Goal: Task Accomplishment & Management: Use online tool/utility

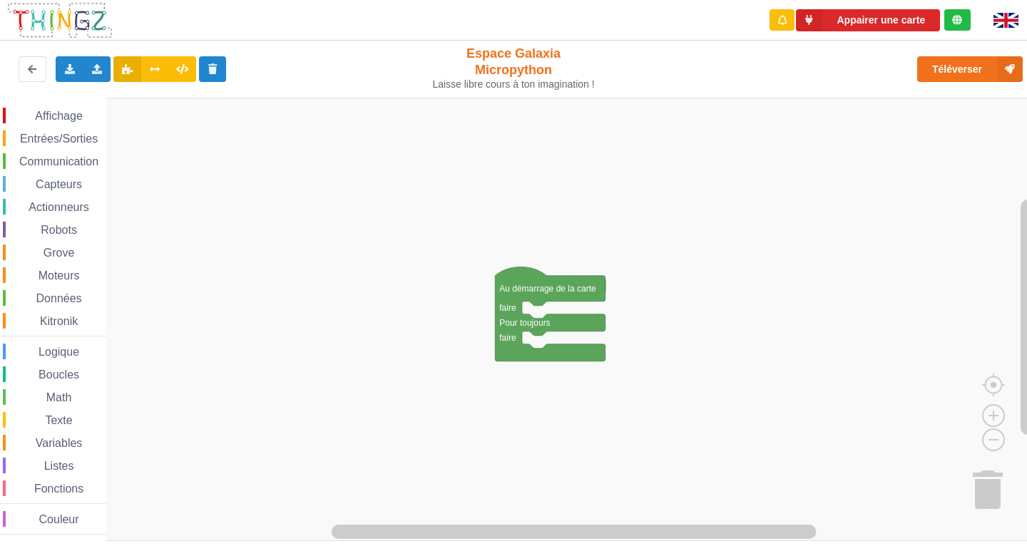
click at [88, 168] on div "Communication" at bounding box center [54, 161] width 103 height 16
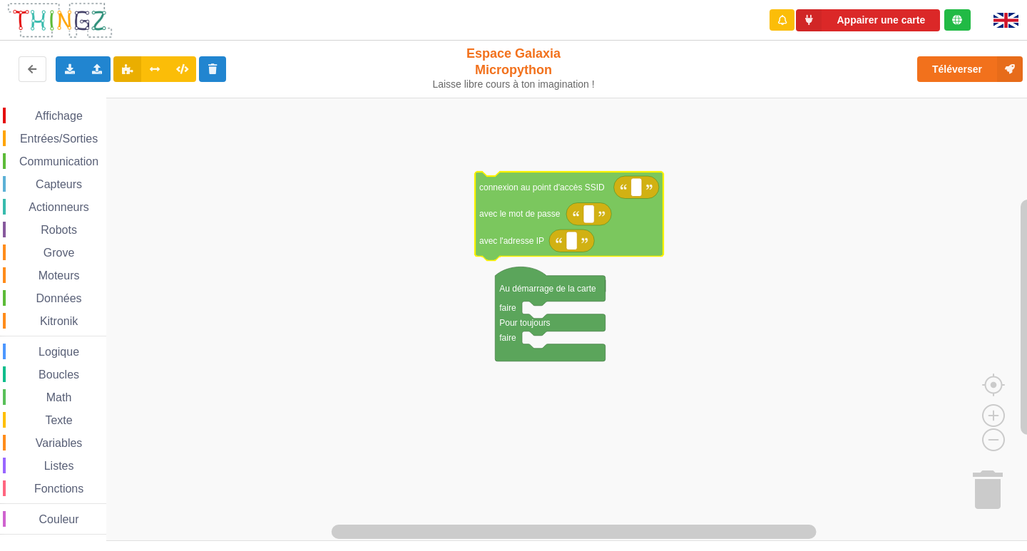
click at [530, 202] on div "Affichage Entrées/Sorties Communication Capteurs Actionneurs Robots Grove Moteu…" at bounding box center [518, 319] width 1037 height 443
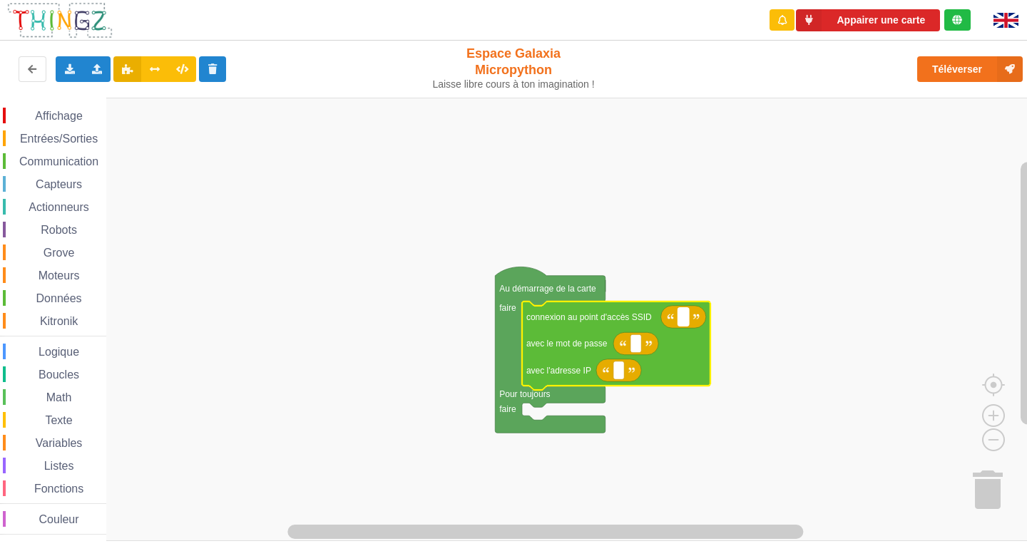
click at [684, 318] on rect "Espace de travail de Blocky" at bounding box center [683, 317] width 11 height 19
type input "NETGEAR38"
click at [637, 349] on text "Espace de travail de Blocky" at bounding box center [635, 344] width 2 height 10
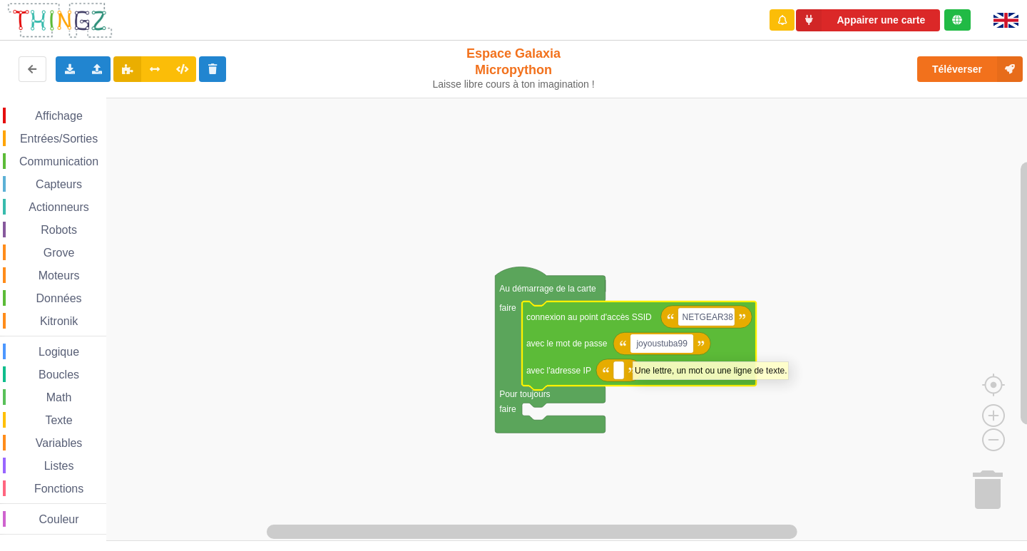
type input "joyoustuba995"
click at [619, 375] on text "Espace de travail de Blocky" at bounding box center [618, 371] width 2 height 10
type input "[TECHNICAL_ID]"
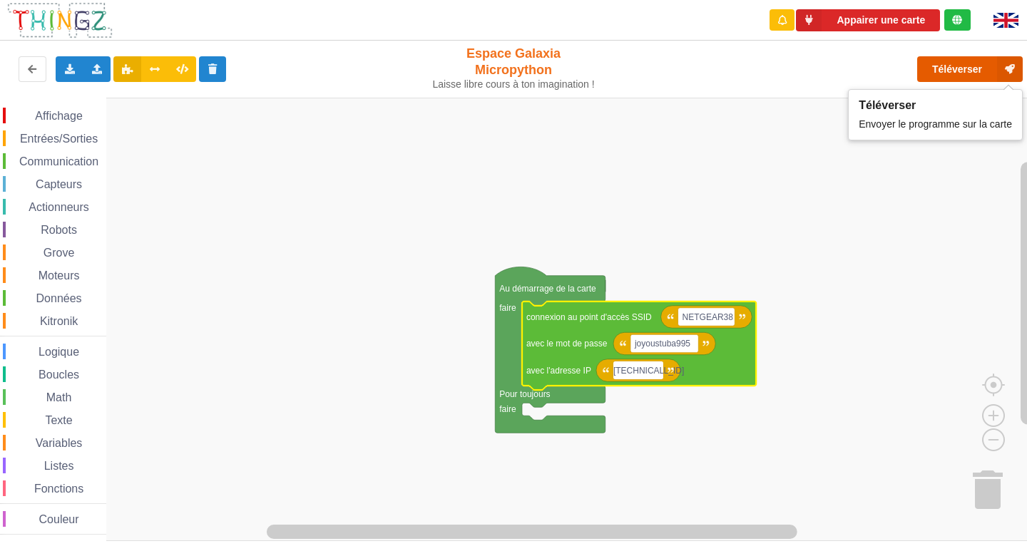
click at [982, 68] on button "Téléverser" at bounding box center [970, 69] width 106 height 26
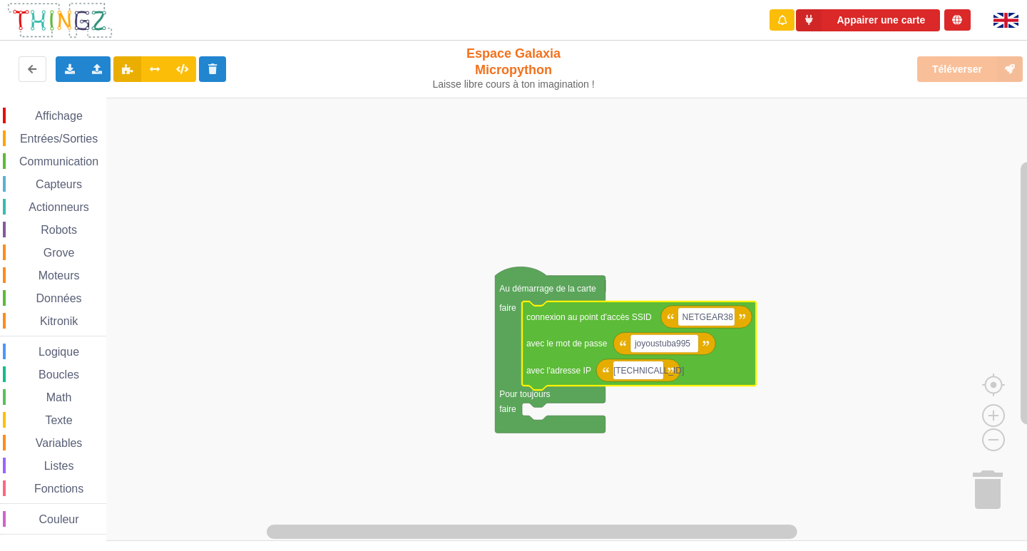
click at [603, 180] on rect "Espace de travail de Blocky" at bounding box center [518, 319] width 1037 height 443
click at [622, 247] on div "Affichage Entrées/Sorties Communication Capteurs Actionneurs Robots Grove Moteu…" at bounding box center [518, 319] width 1037 height 443
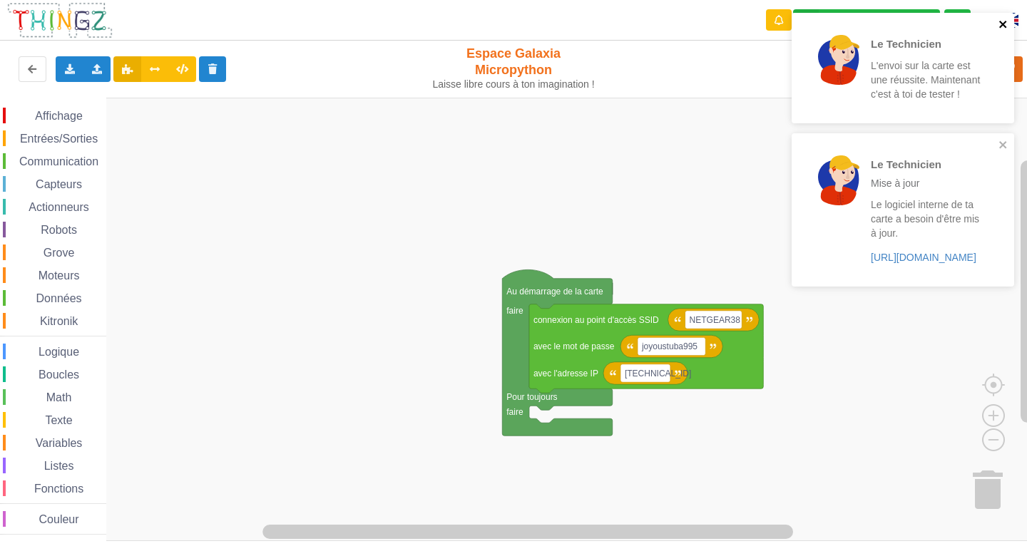
click at [1006, 22] on icon "close" at bounding box center [1003, 24] width 10 height 11
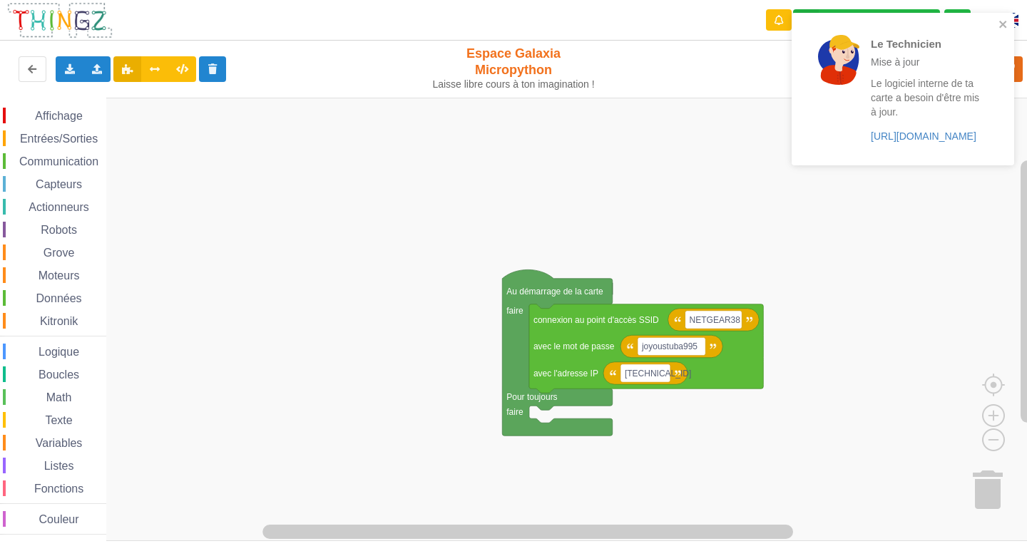
click at [997, 27] on div "Le Technicien Mise à jour Le logiciel interne de ta carte a besoin d'être mis à…" at bounding box center [897, 89] width 201 height 141
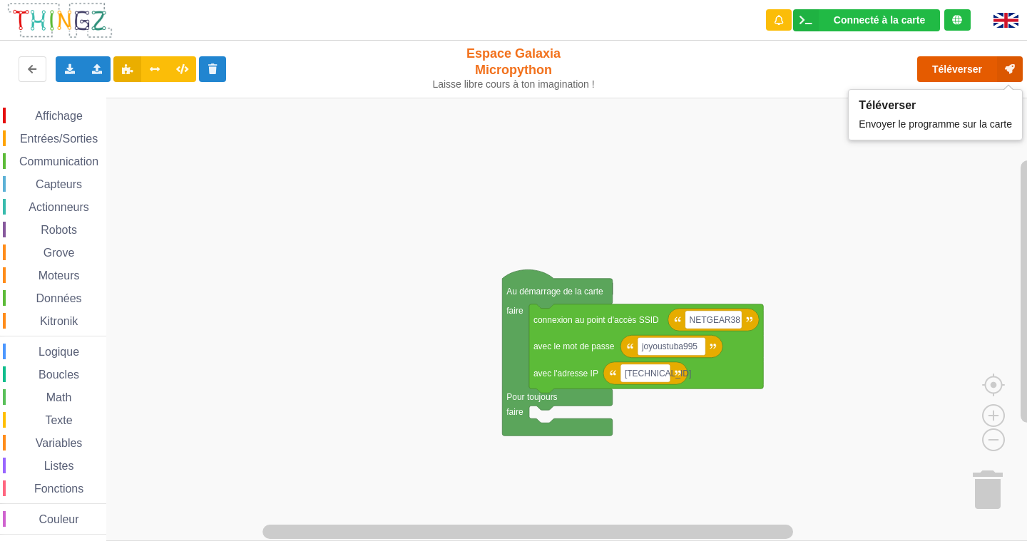
drag, startPoint x: 969, startPoint y: 73, endPoint x: 980, endPoint y: 90, distance: 20.0
click at [981, 64] on button "Téléverser" at bounding box center [970, 69] width 106 height 26
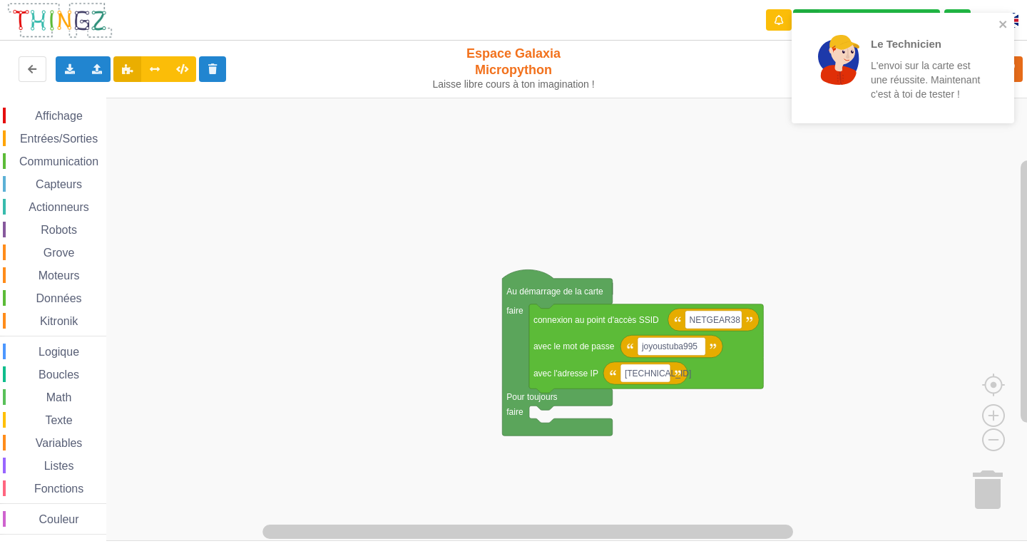
click at [411, 197] on rect "Espace de travail de Blocky" at bounding box center [518, 319] width 1037 height 443
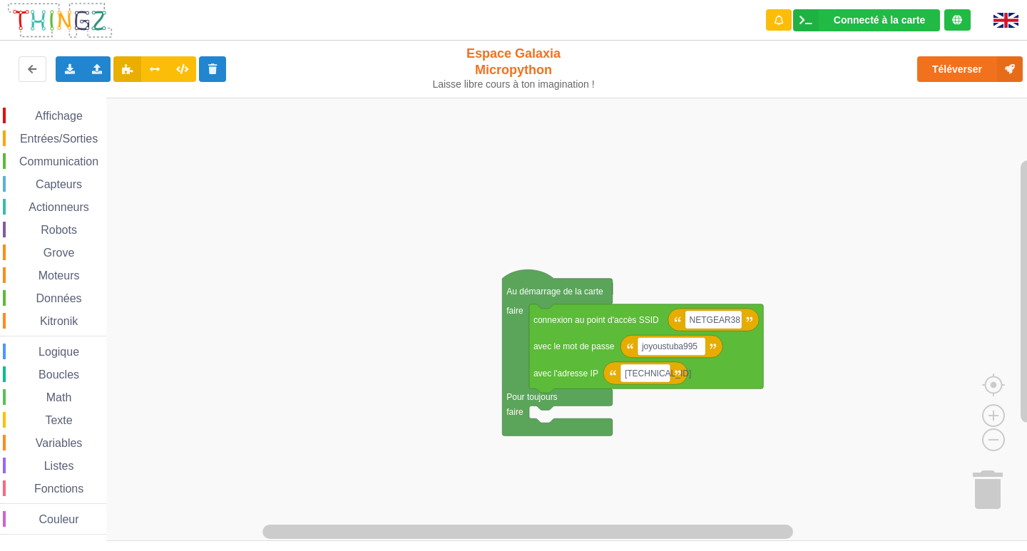
click at [56, 160] on span "Communication" at bounding box center [58, 161] width 83 height 12
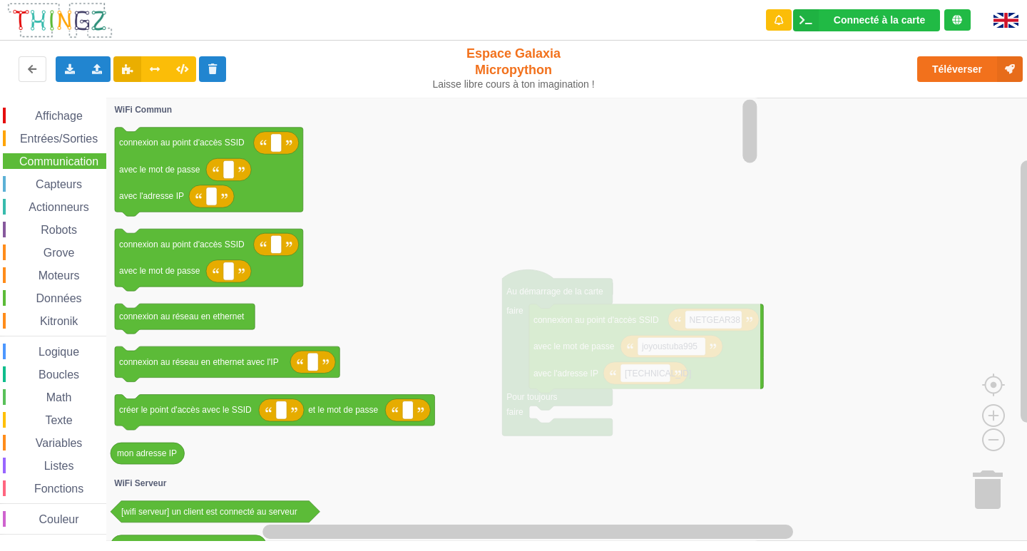
click at [360, 141] on icon "Espace de travail de Blocky" at bounding box center [433, 319] width 654 height 443
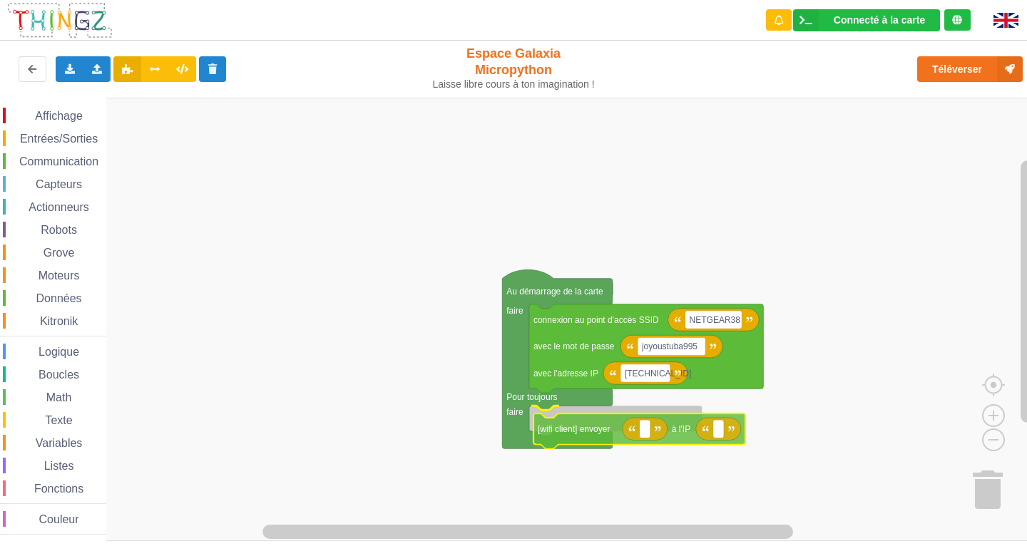
click at [667, 428] on div "Affichage Entrées/Sorties Communication Capteurs Actionneurs Robots Grove Moteu…" at bounding box center [518, 319] width 1037 height 443
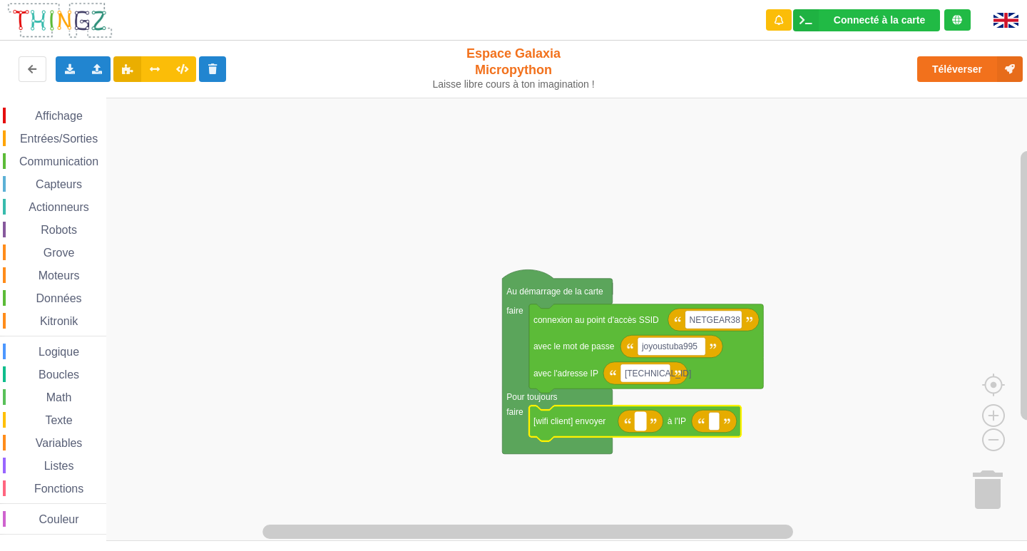
click at [639, 426] on text "Espace de travail de Blocky" at bounding box center [640, 421] width 2 height 10
click at [715, 426] on rect "Espace de travail de Blocky" at bounding box center [714, 421] width 11 height 19
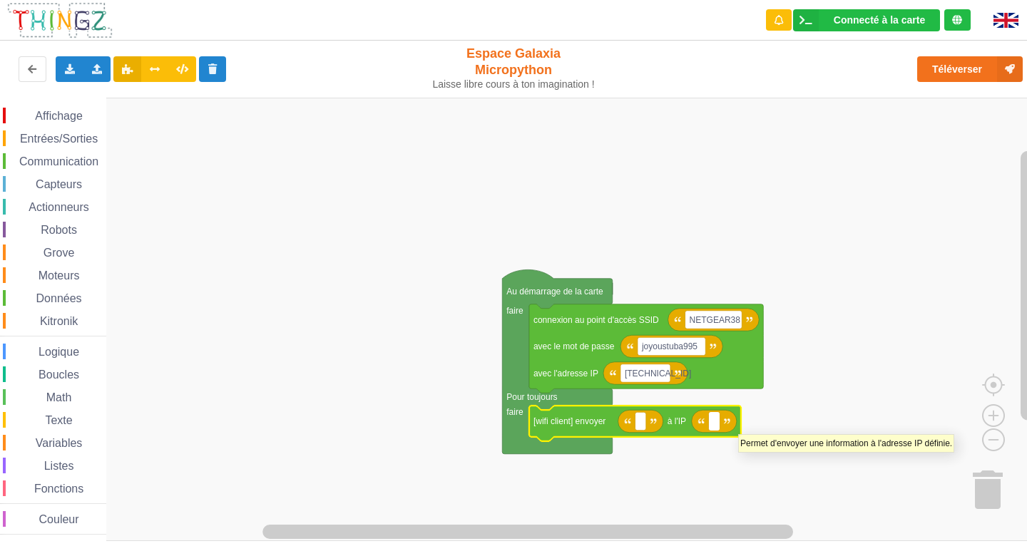
paste input "[TECHNICAL_ID]"
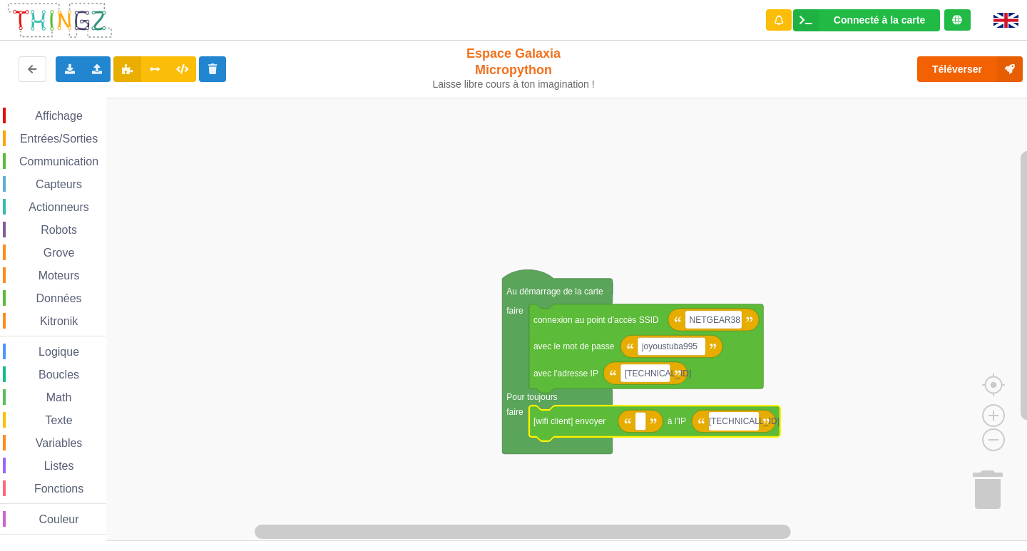
type input "[TECHNICAL_ID]"
click at [957, 66] on button "Téléverser" at bounding box center [970, 69] width 106 height 26
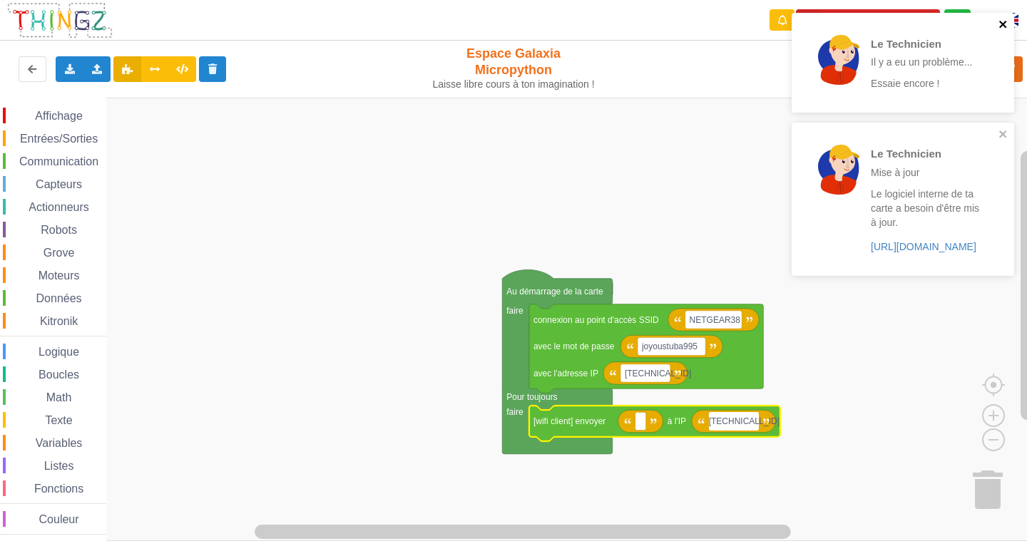
click at [1000, 21] on icon "close" at bounding box center [1003, 24] width 10 height 11
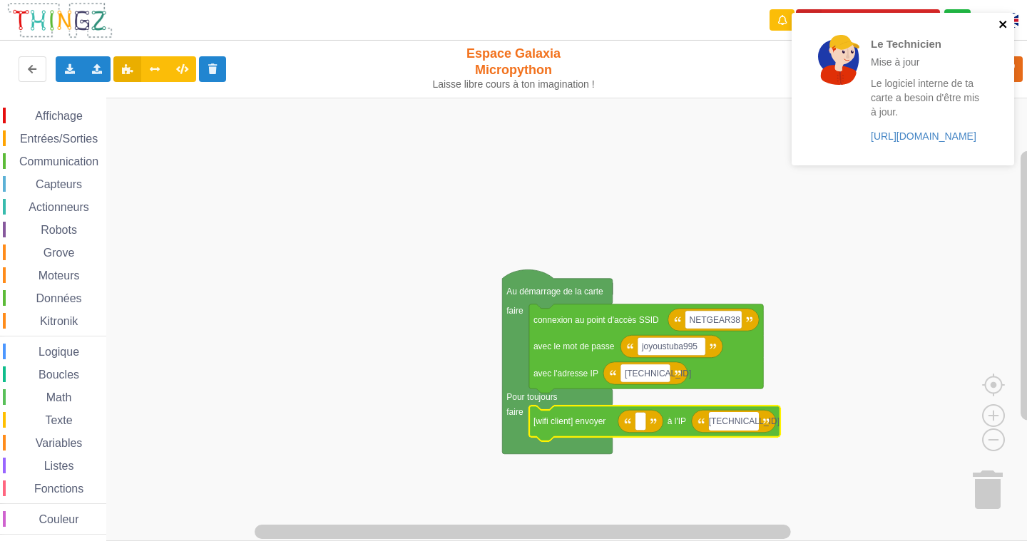
click at [1001, 29] on icon "close" at bounding box center [1003, 24] width 10 height 11
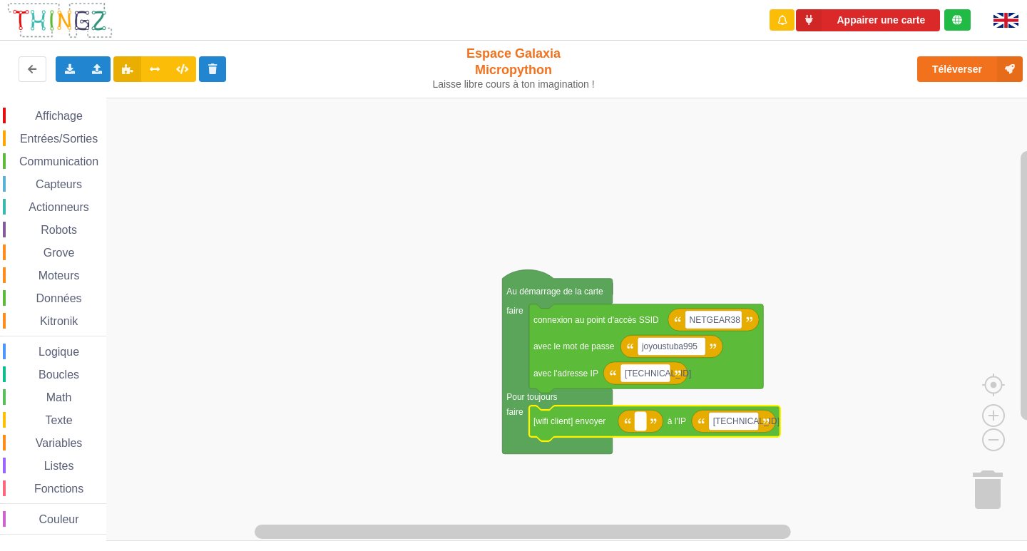
click at [642, 418] on rect "Espace de travail de Blocky" at bounding box center [639, 421] width 11 height 19
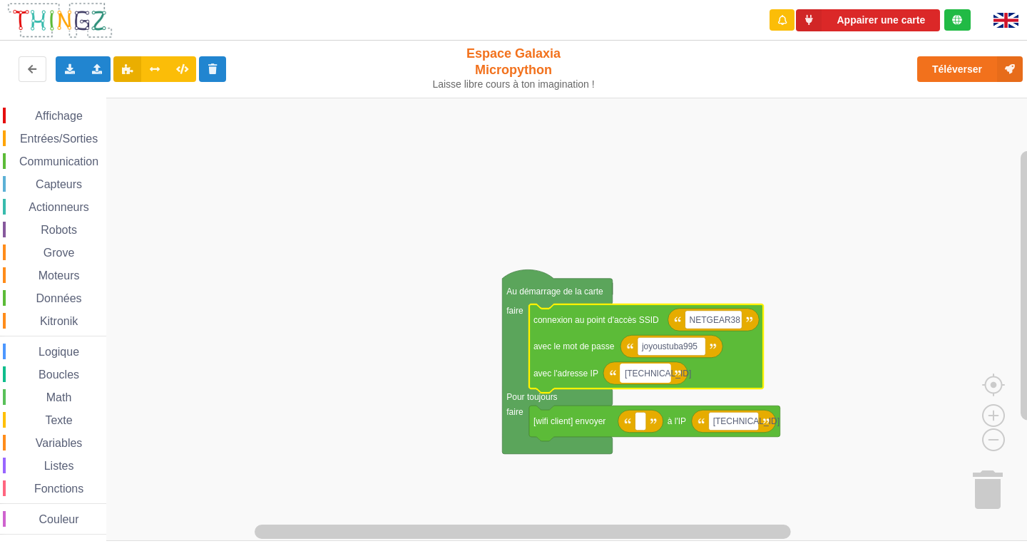
click at [630, 375] on text "[TECHNICAL_ID]" at bounding box center [657, 374] width 66 height 10
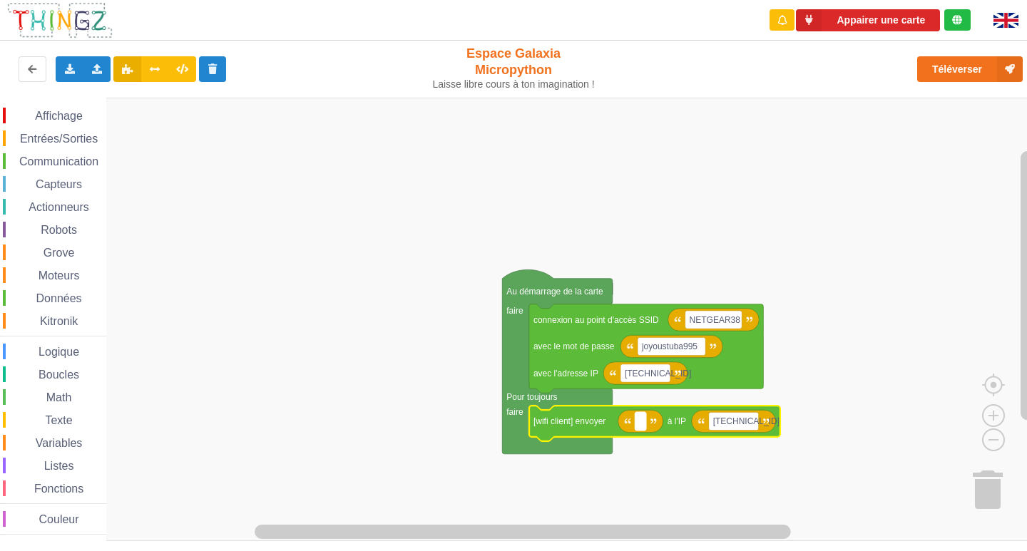
click at [644, 423] on rect "Espace de travail de Blocky" at bounding box center [639, 421] width 11 height 19
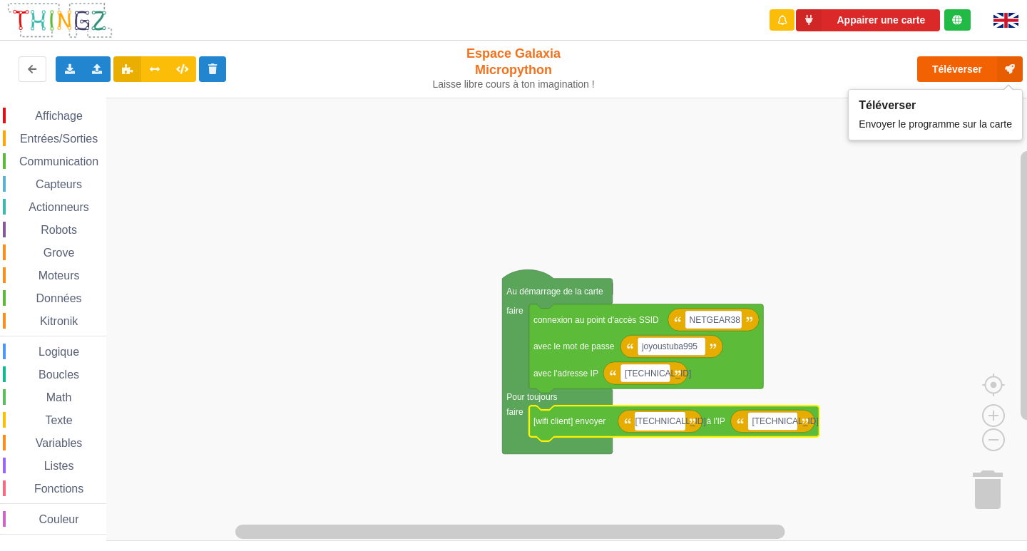
type input "[TECHNICAL_ID]"
click at [943, 71] on button "Téléverser" at bounding box center [970, 69] width 106 height 26
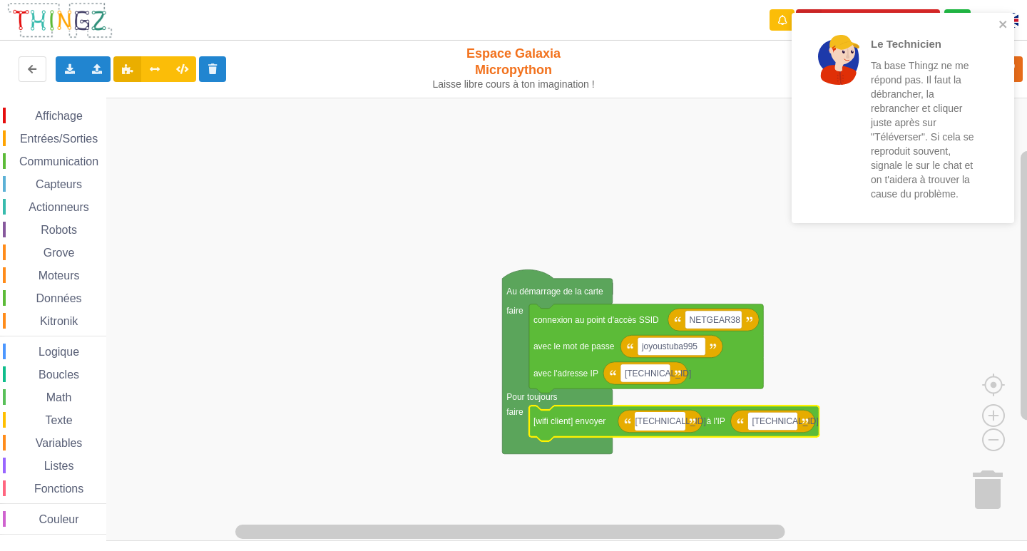
click at [996, 26] on div "Le Technicien Ta base Thingz ne me répond pas. Il faut la débrancher, la rebran…" at bounding box center [897, 118] width 201 height 199
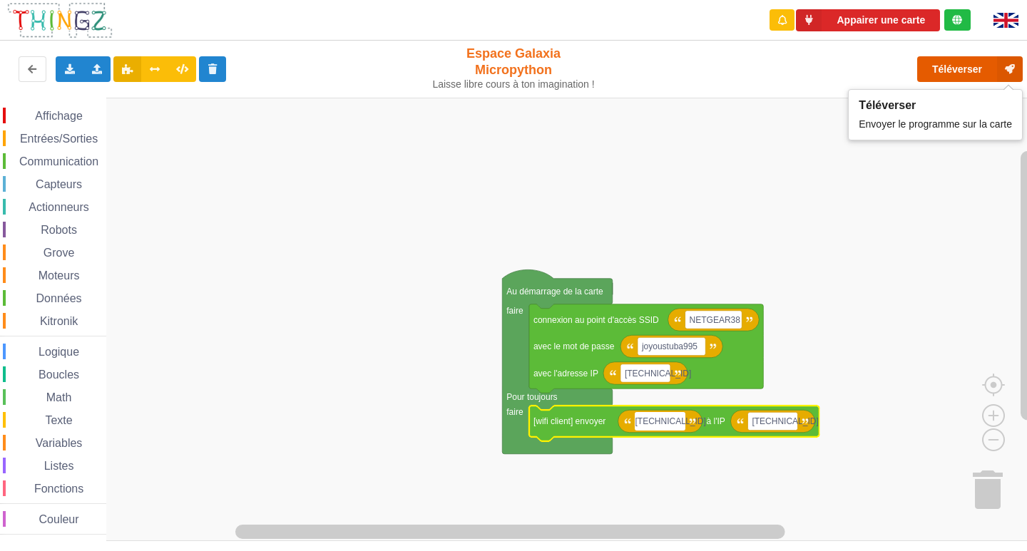
click at [978, 70] on button "Téléverser" at bounding box center [970, 69] width 106 height 26
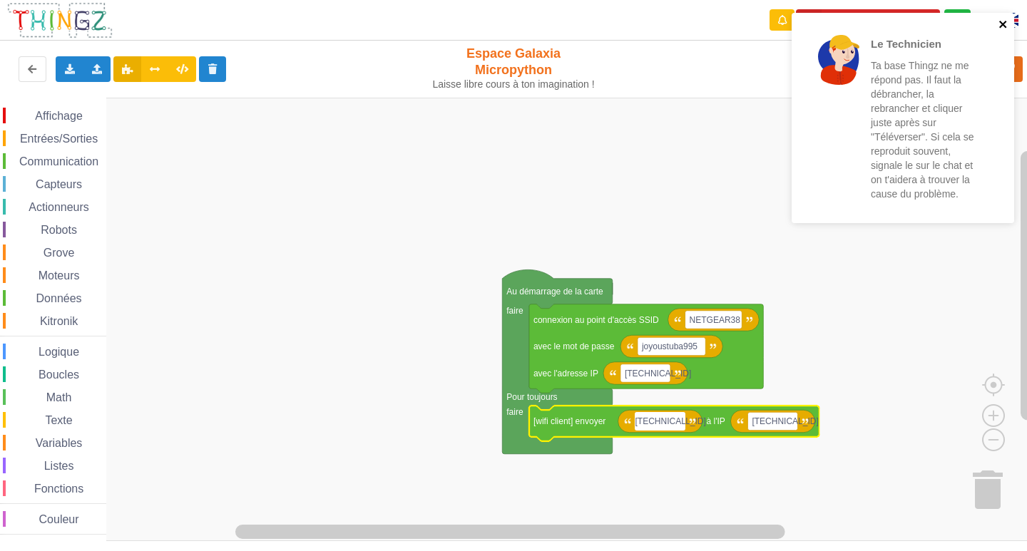
click at [1007, 26] on icon "close" at bounding box center [1003, 24] width 10 height 11
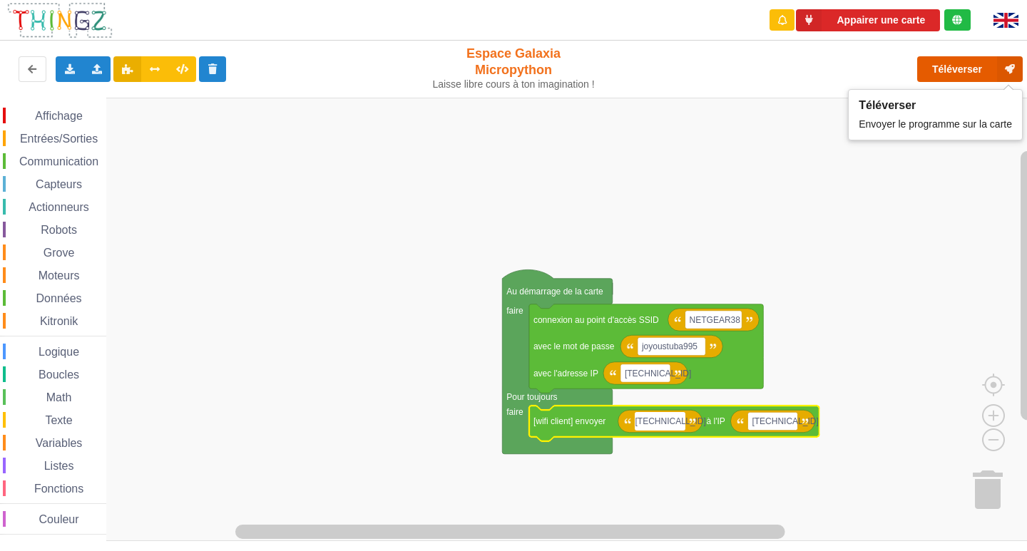
click at [974, 61] on button "Téléverser" at bounding box center [970, 69] width 106 height 26
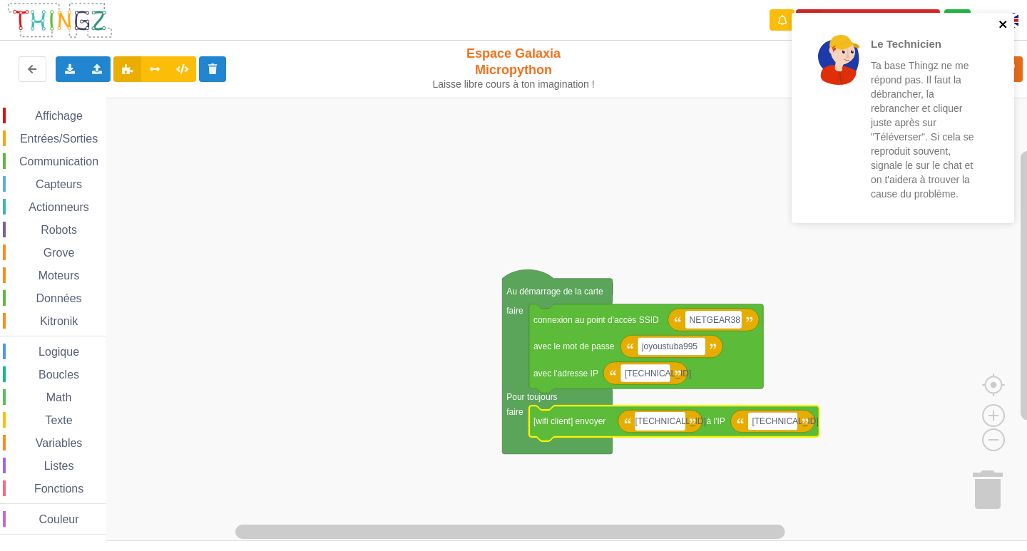
click at [1007, 21] on icon "close" at bounding box center [1003, 24] width 10 height 11
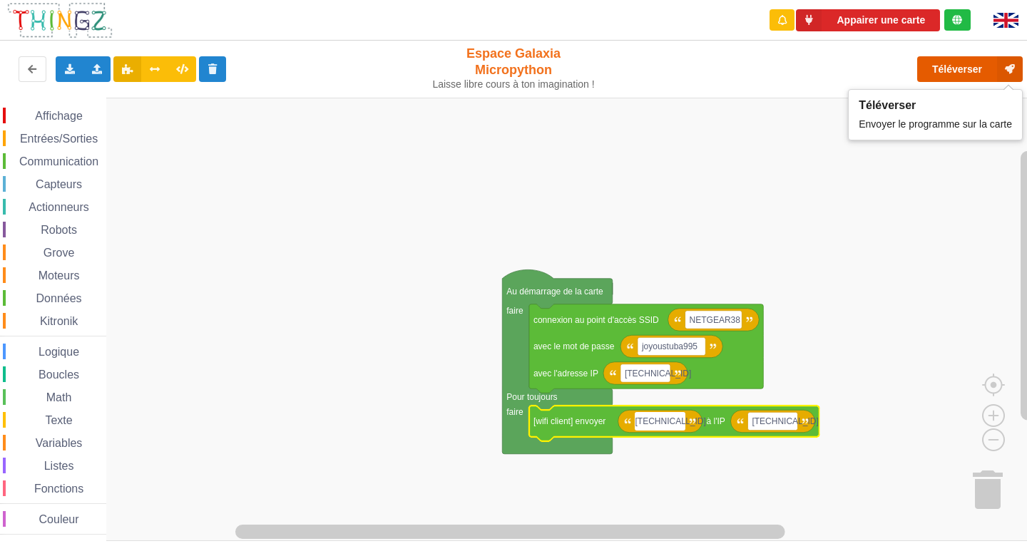
drag, startPoint x: 973, startPoint y: 65, endPoint x: 907, endPoint y: 63, distance: 66.3
click at [974, 65] on button "Téléverser" at bounding box center [970, 69] width 106 height 26
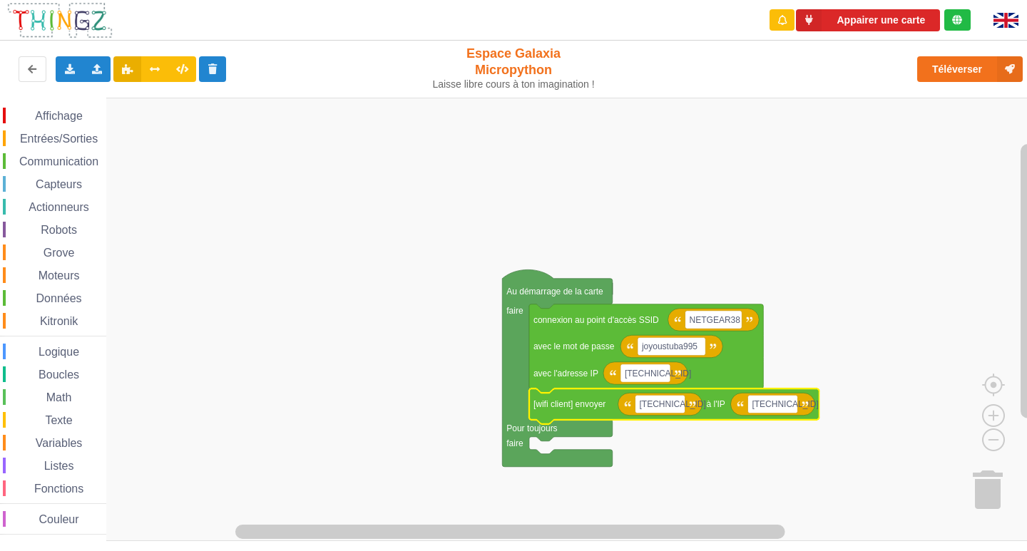
click at [910, 267] on rect "Espace de travail de Blocky" at bounding box center [518, 319] width 1037 height 443
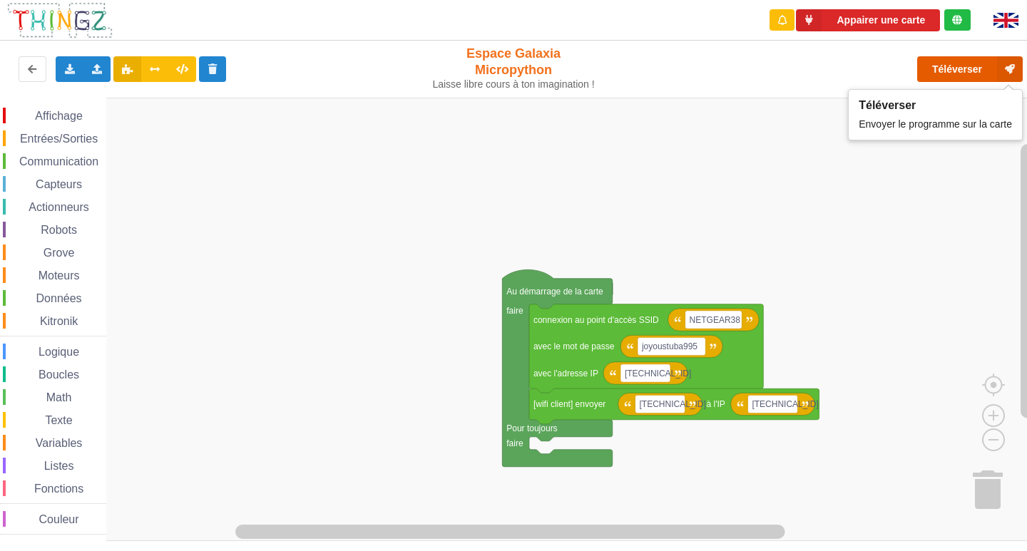
click at [967, 66] on button "Téléverser" at bounding box center [970, 69] width 106 height 26
click at [984, 71] on button "Téléverser" at bounding box center [970, 69] width 106 height 26
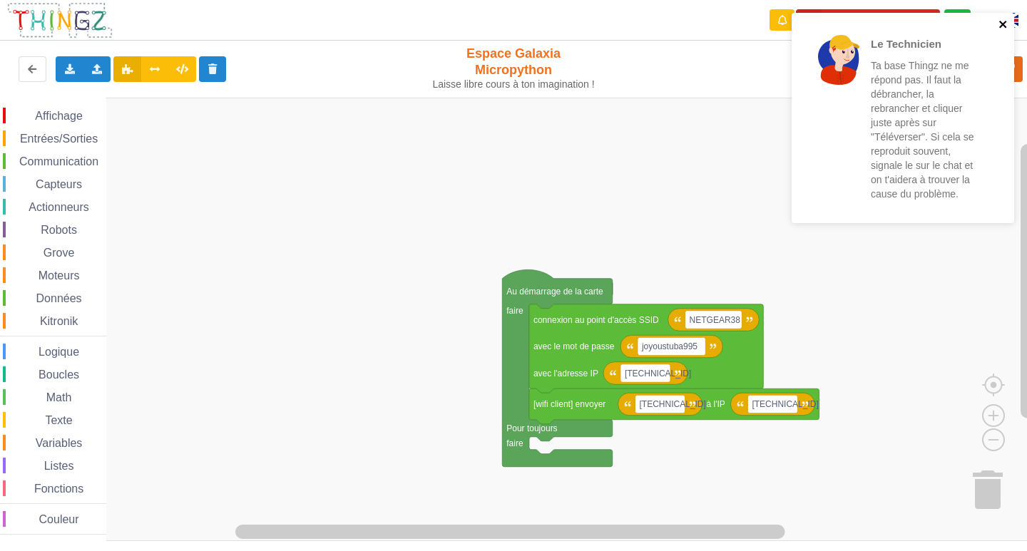
click at [1002, 24] on icon "close" at bounding box center [1002, 24] width 7 height 7
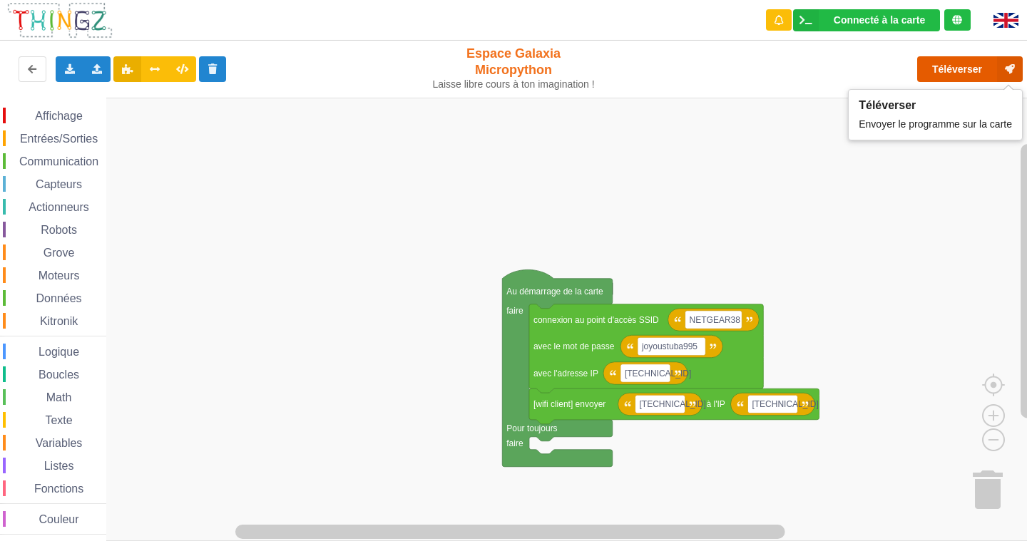
click at [956, 72] on button "Téléverser" at bounding box center [970, 69] width 106 height 26
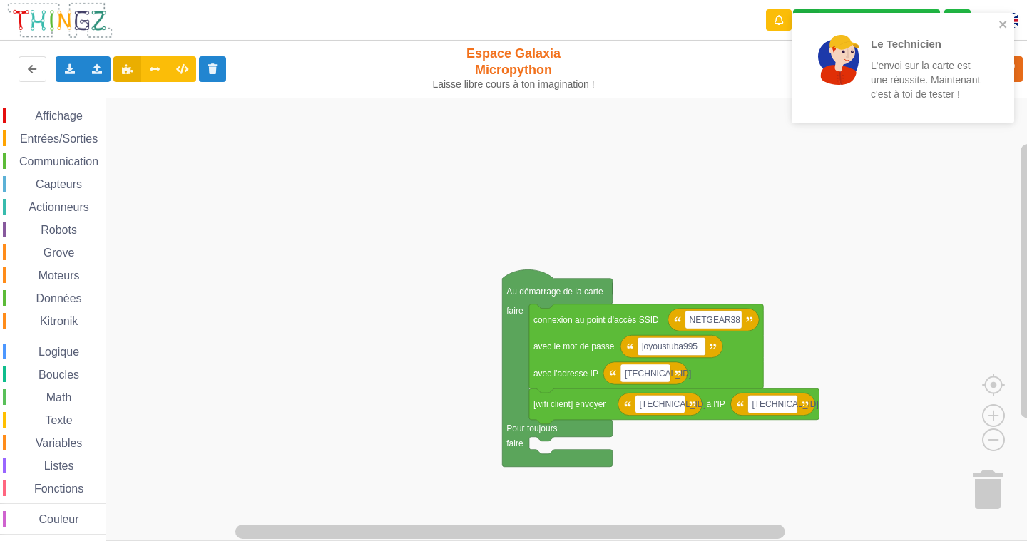
click at [960, 244] on rect "Espace de travail de Blocky" at bounding box center [518, 319] width 1037 height 443
click at [1003, 19] on icon "close" at bounding box center [1003, 24] width 10 height 11
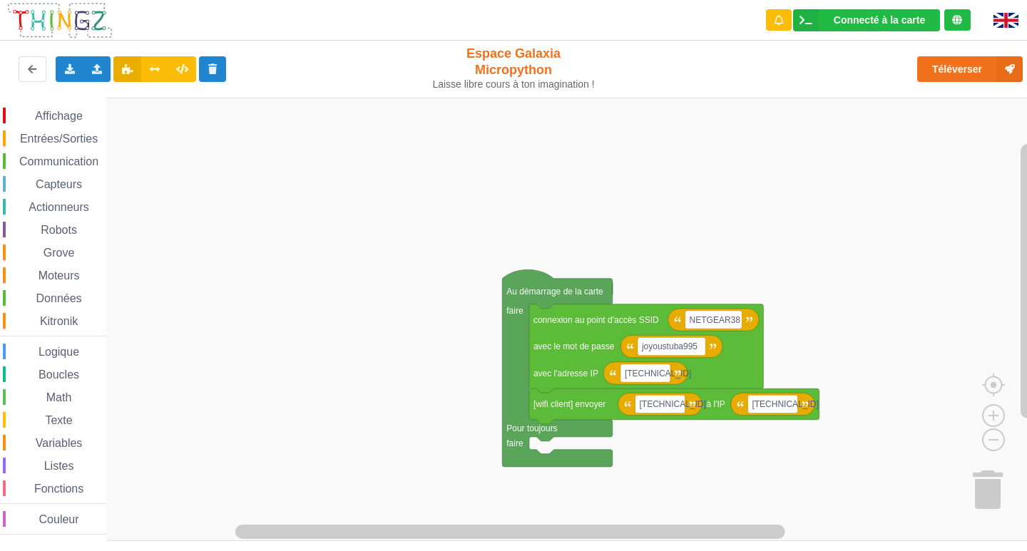
click at [73, 119] on span "Affichage" at bounding box center [58, 116] width 51 height 12
click at [490, 219] on div "Affichage Entrées/Sorties Communication Capteurs Actionneurs Robots Grove Moteu…" at bounding box center [518, 319] width 1037 height 443
click at [73, 113] on span "Affichage" at bounding box center [58, 116] width 51 height 12
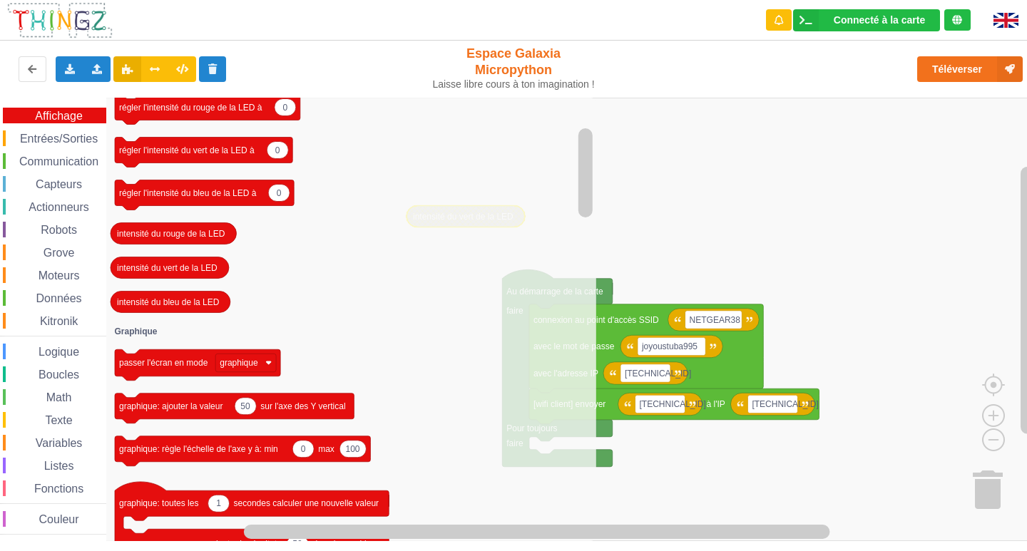
click at [64, 142] on span "Entrées/Sorties" at bounding box center [59, 139] width 82 height 12
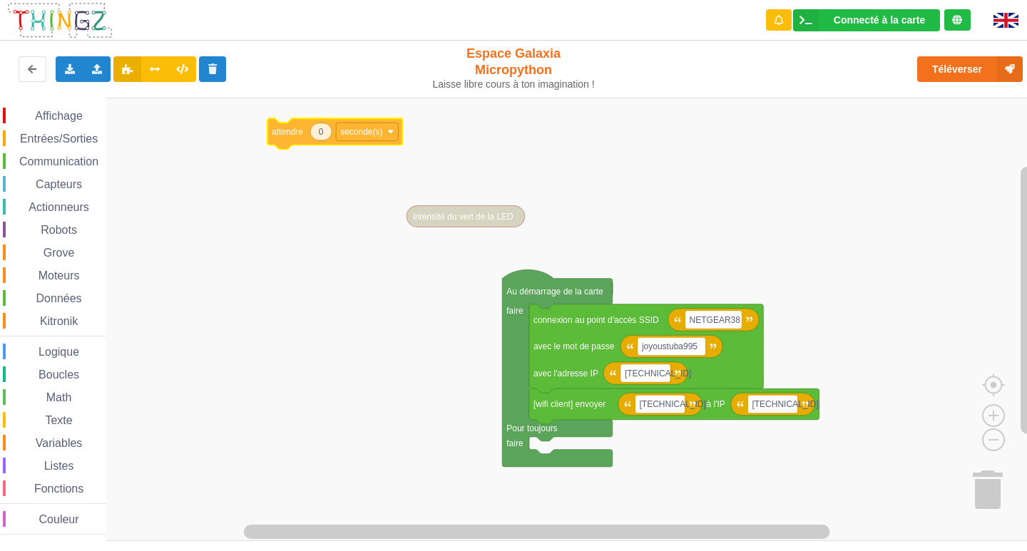
click at [285, 130] on div "Affichage Entrées/Sorties Communication Capteurs Actionneurs Robots Grove Moteu…" at bounding box center [518, 319] width 1037 height 443
click at [47, 138] on span "Entrées/Sorties" at bounding box center [59, 139] width 82 height 12
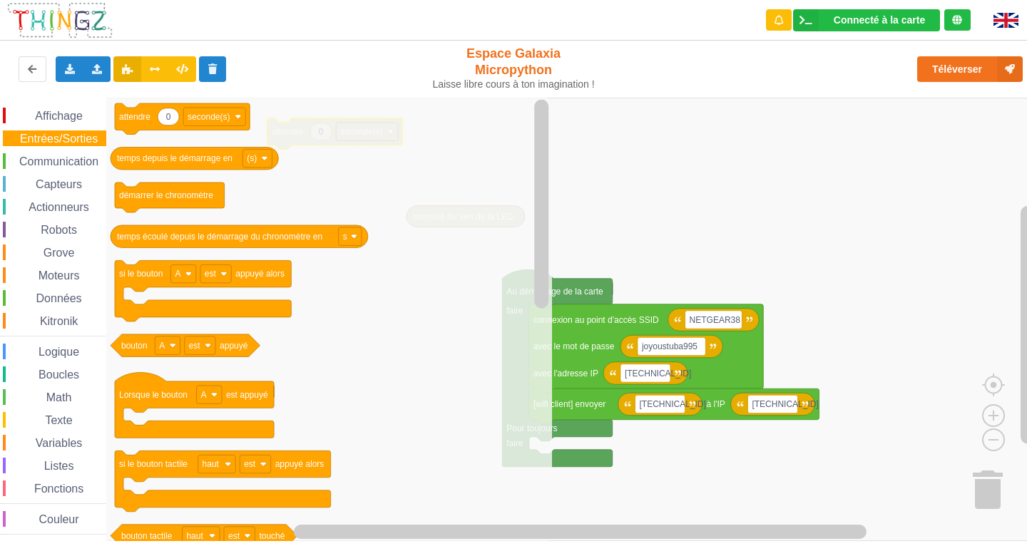
click at [57, 113] on span "Affichage" at bounding box center [58, 116] width 51 height 12
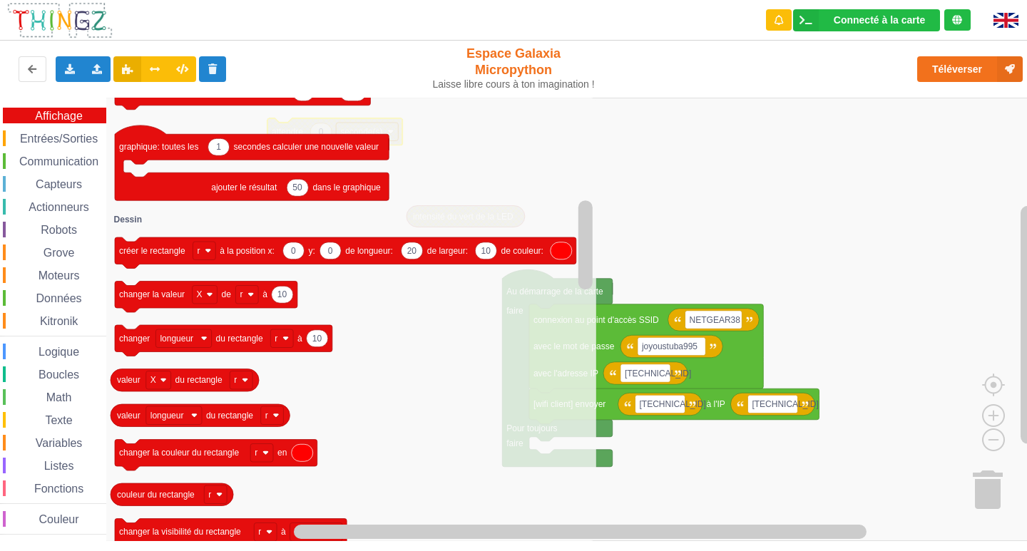
click at [736, 177] on rect "Espace de travail de Blocky" at bounding box center [518, 319] width 1037 height 443
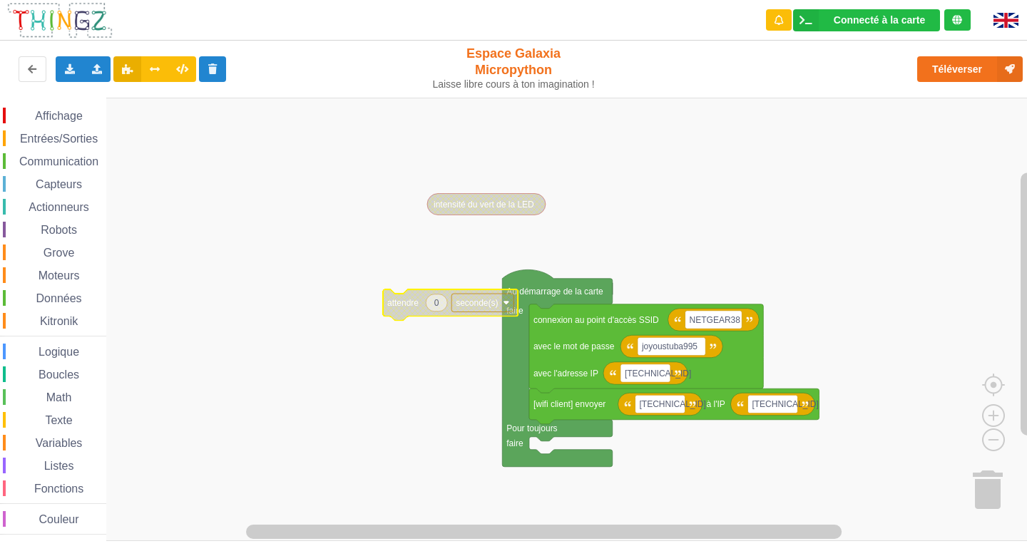
click at [41, 159] on span "Communication" at bounding box center [58, 161] width 83 height 12
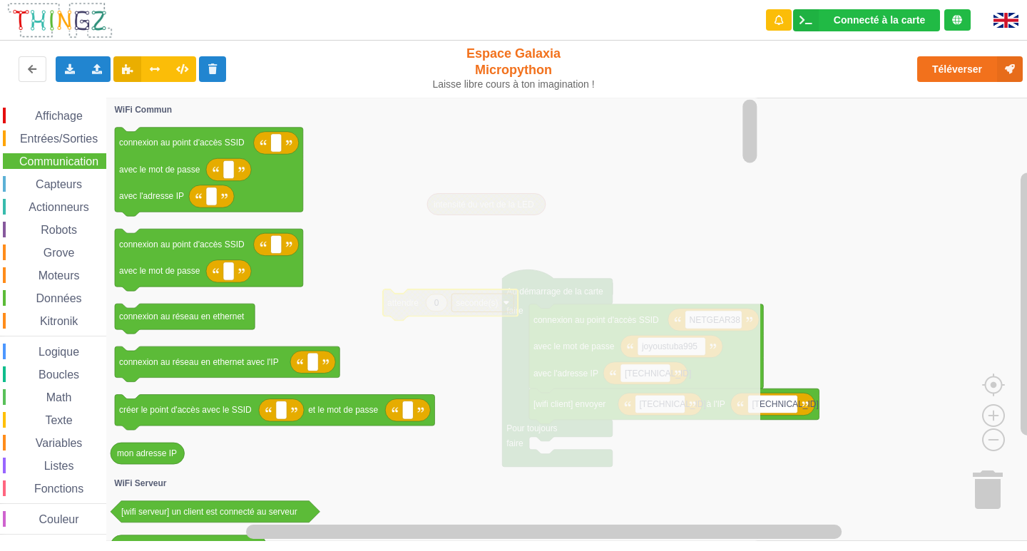
click at [46, 137] on span "Entrées/Sorties" at bounding box center [59, 139] width 82 height 12
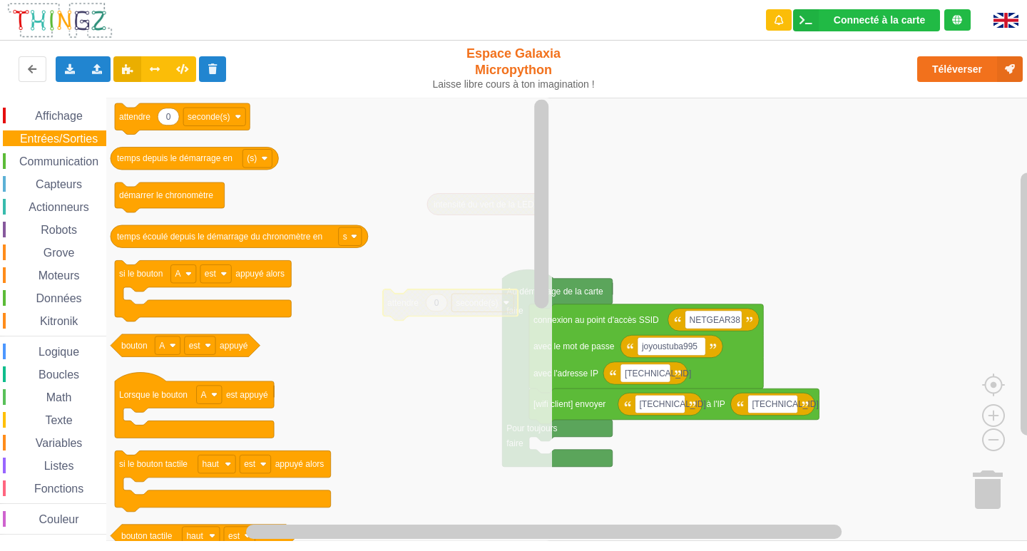
click at [26, 107] on div "Affichage Entrées/Sorties Communication Capteurs Actionneurs Robots Grove Moteu…" at bounding box center [53, 319] width 106 height 443
click at [38, 120] on span "Affichage" at bounding box center [58, 116] width 51 height 12
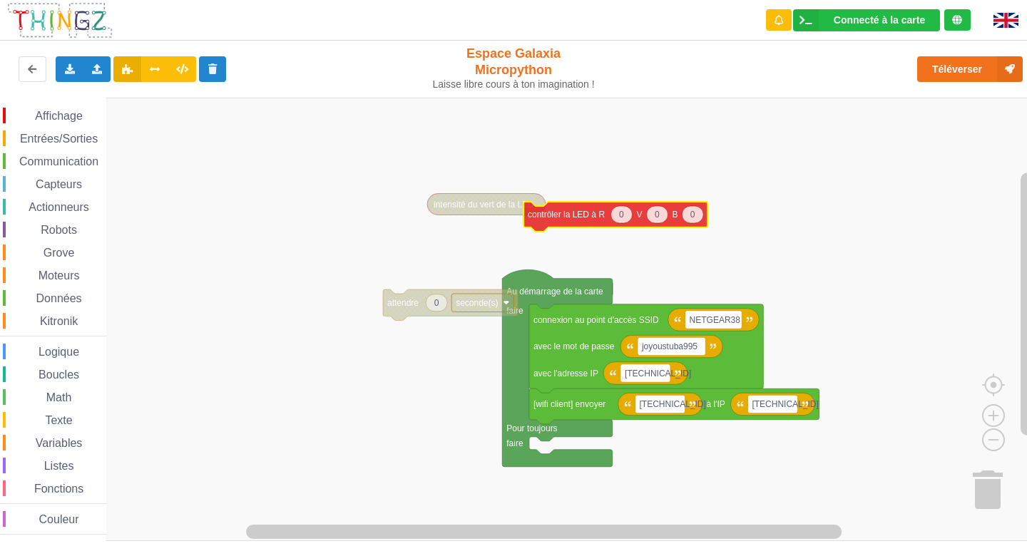
click at [567, 217] on div "Affichage Entrées/Sorties Communication Capteurs Actionneurs Robots Grove Moteu…" at bounding box center [518, 319] width 1037 height 443
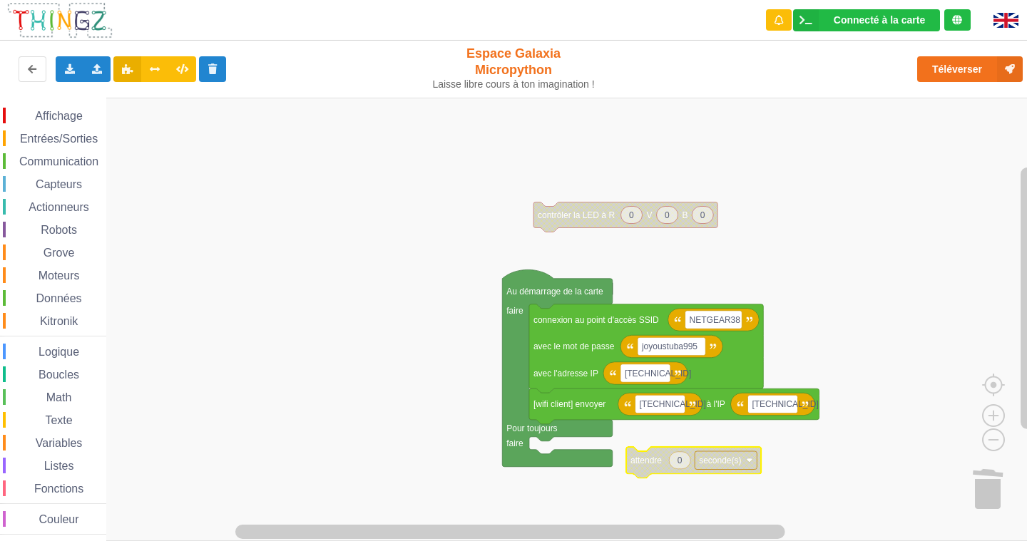
click at [29, 162] on span "Communication" at bounding box center [58, 161] width 83 height 12
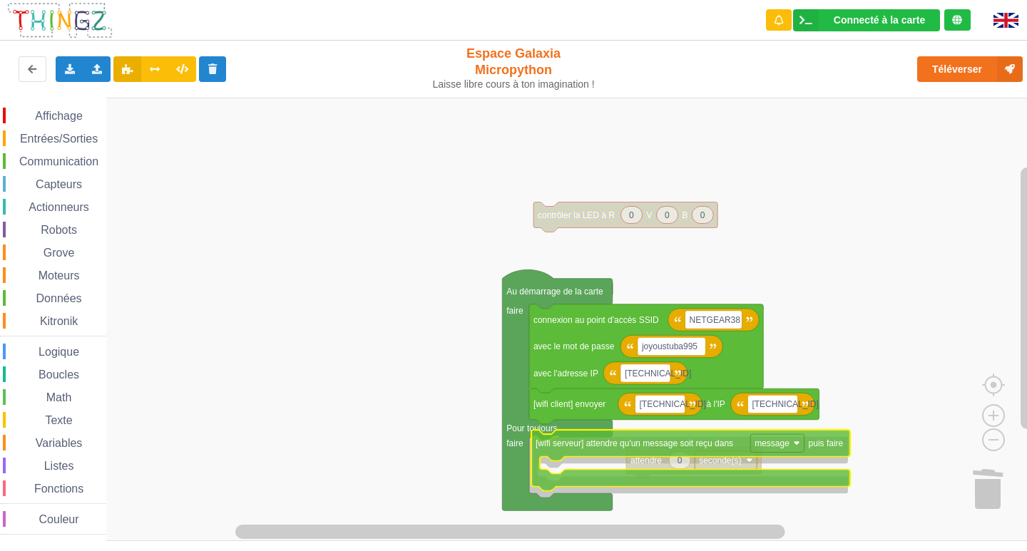
click at [640, 449] on div "Affichage Entrées/Sorties Communication Capteurs Actionneurs Robots Grove Moteu…" at bounding box center [518, 319] width 1037 height 443
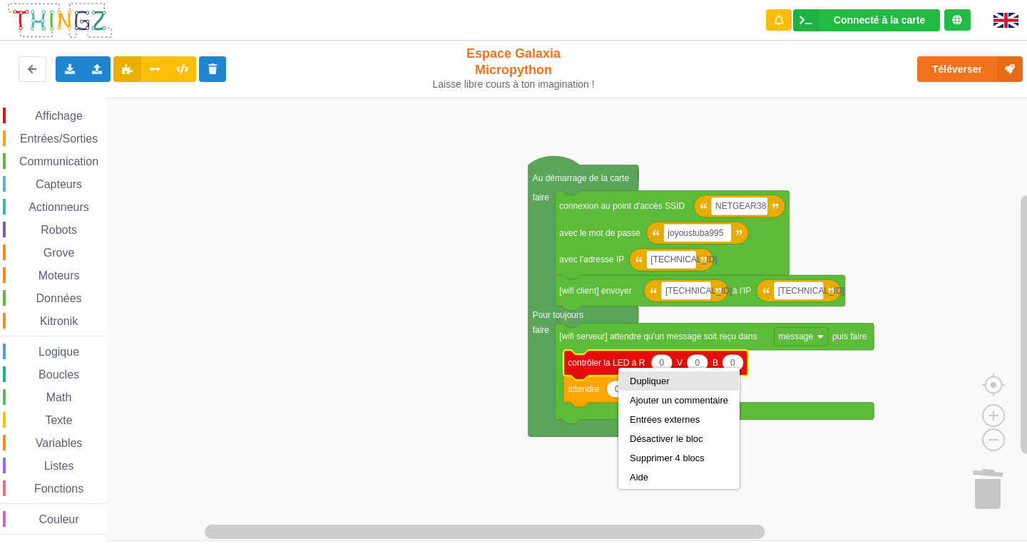
click at [659, 381] on div "Dupliquer" at bounding box center [678, 381] width 98 height 11
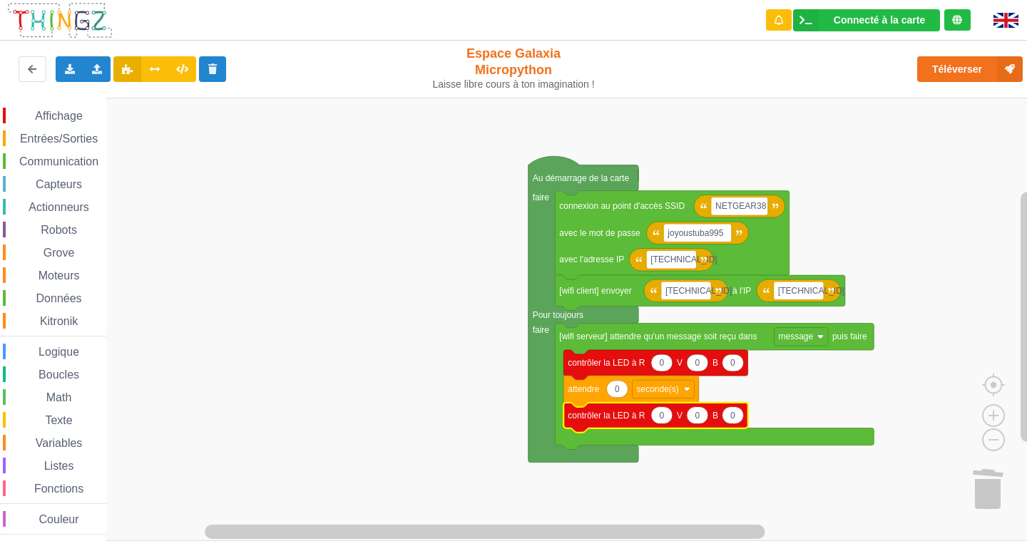
click at [620, 391] on icon "Espace de travail de Blocky" at bounding box center [616, 389] width 21 height 17
type input "2"
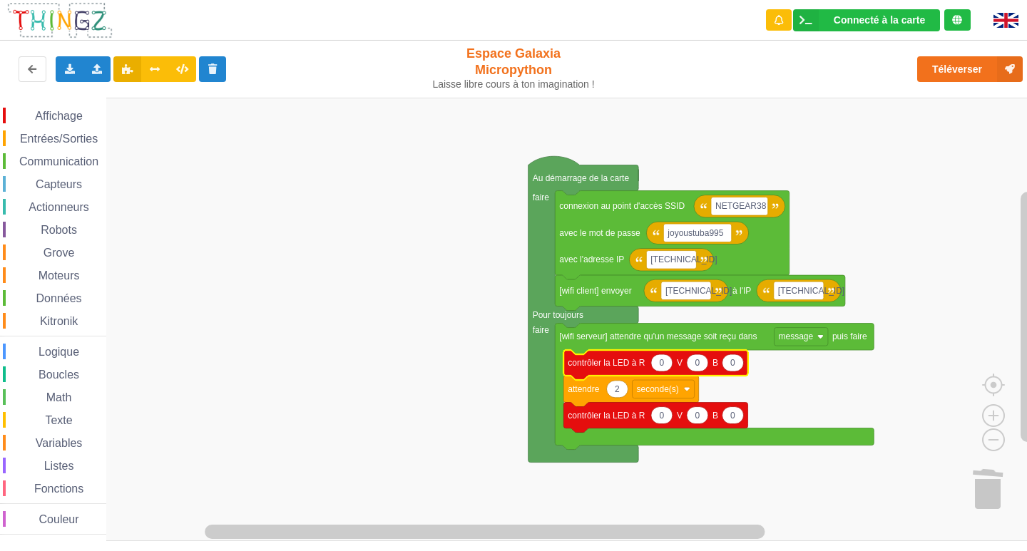
click at [700, 369] on icon "Espace de travail de Blocky" at bounding box center [697, 362] width 21 height 17
type input "50"
click at [51, 123] on div "Affichage" at bounding box center [54, 116] width 103 height 16
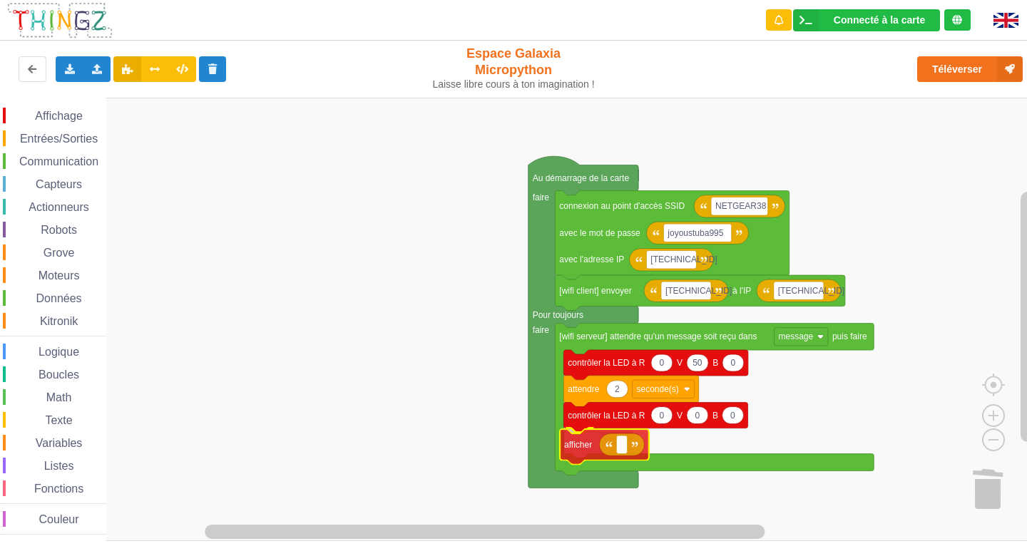
click at [570, 441] on div "Affichage Entrées/Sorties Communication Capteurs Actionneurs Robots Grove Moteu…" at bounding box center [518, 319] width 1037 height 443
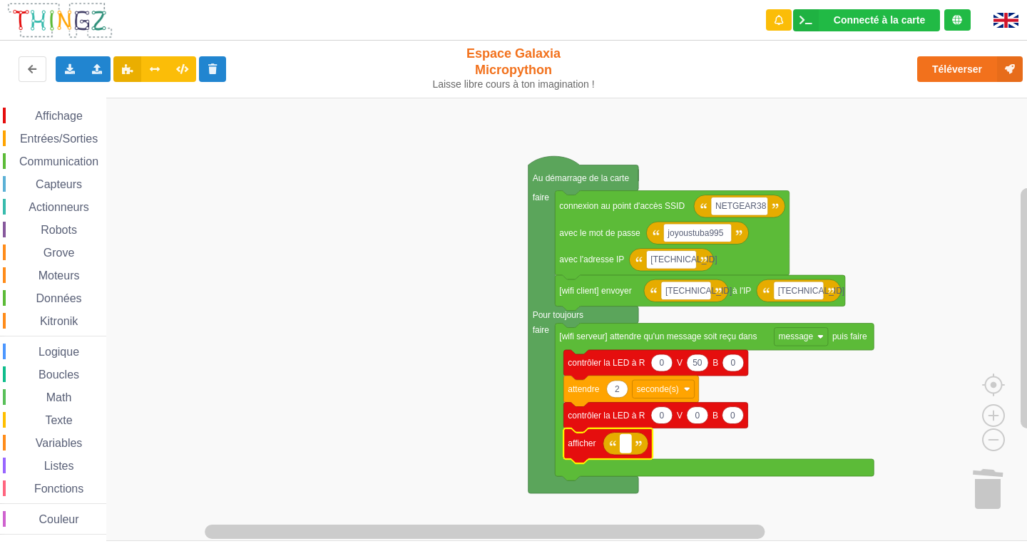
click at [624, 442] on text "Espace de travail de Blocky" at bounding box center [625, 443] width 2 height 10
type input "reçu"
click at [69, 67] on icon at bounding box center [69, 68] width 12 height 9
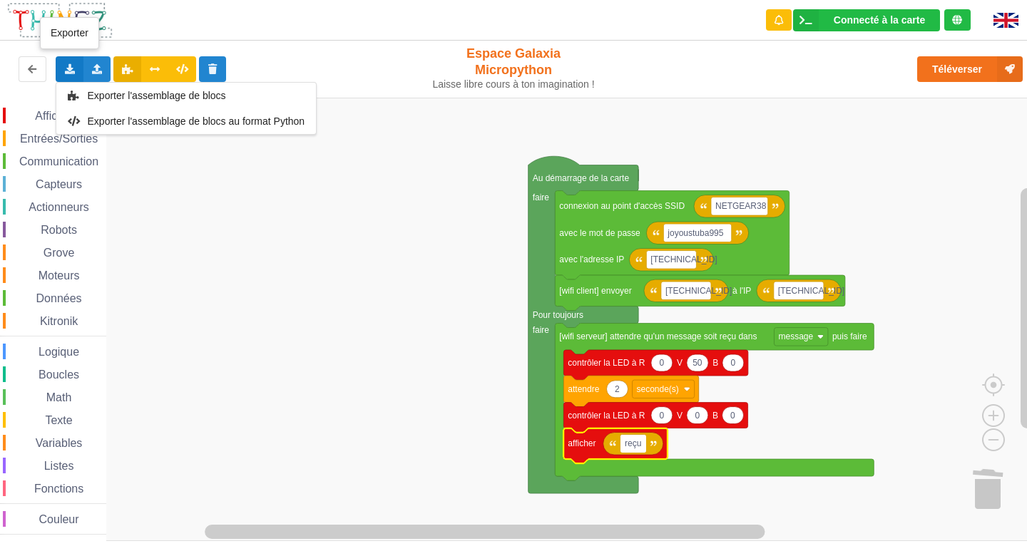
click at [58, 68] on div "Exporter l'assemblage de blocs Exporter l'assemblage de blocs au format Python" at bounding box center [70, 69] width 28 height 26
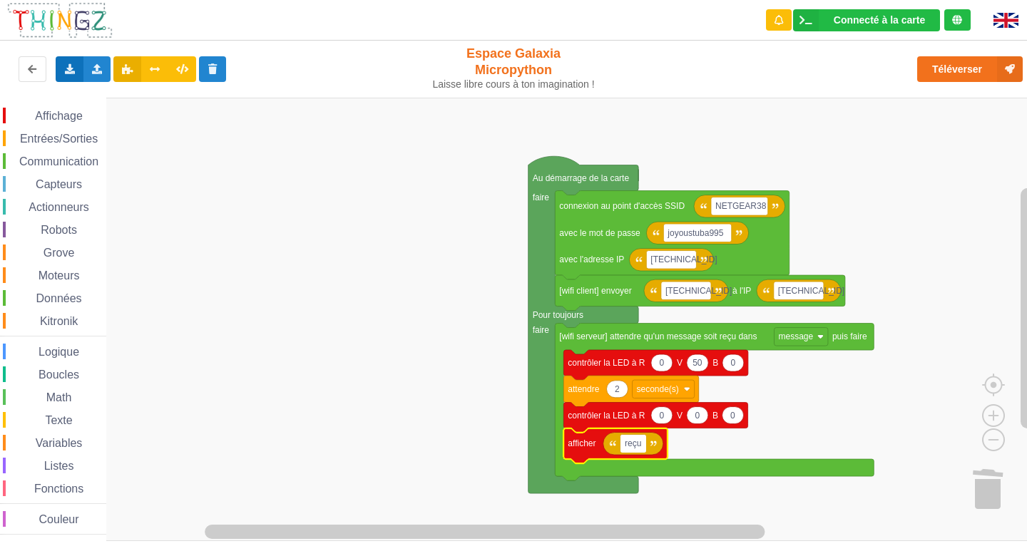
click at [58, 68] on div "Exporter l'assemblage de blocs Exporter l'assemblage de blocs au format Python" at bounding box center [70, 69] width 28 height 26
click at [238, 168] on rect "Espace de travail de Blocky" at bounding box center [518, 319] width 1037 height 443
click at [204, 216] on rect "Espace de travail de Blocky" at bounding box center [518, 319] width 1037 height 443
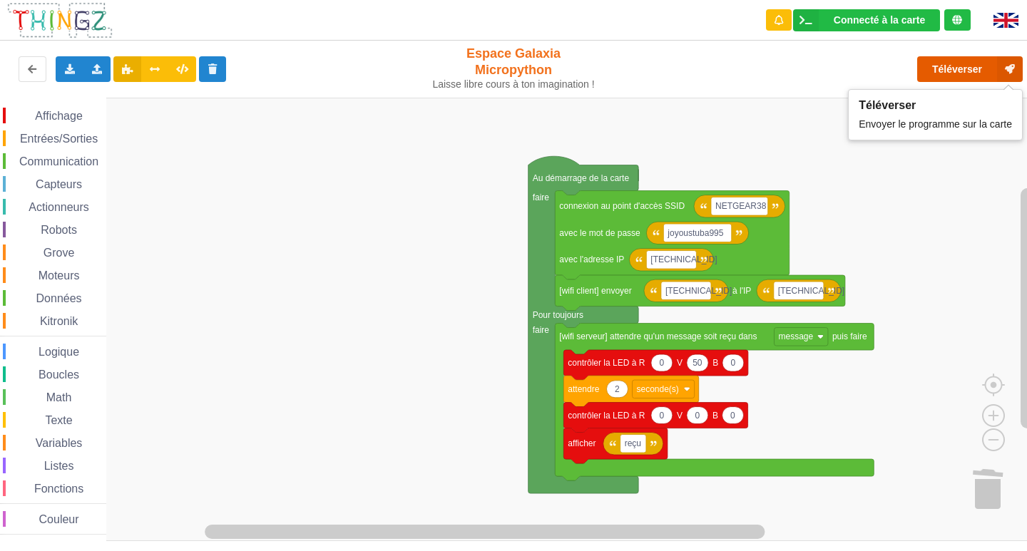
click at [957, 69] on button "Téléverser" at bounding box center [970, 69] width 106 height 26
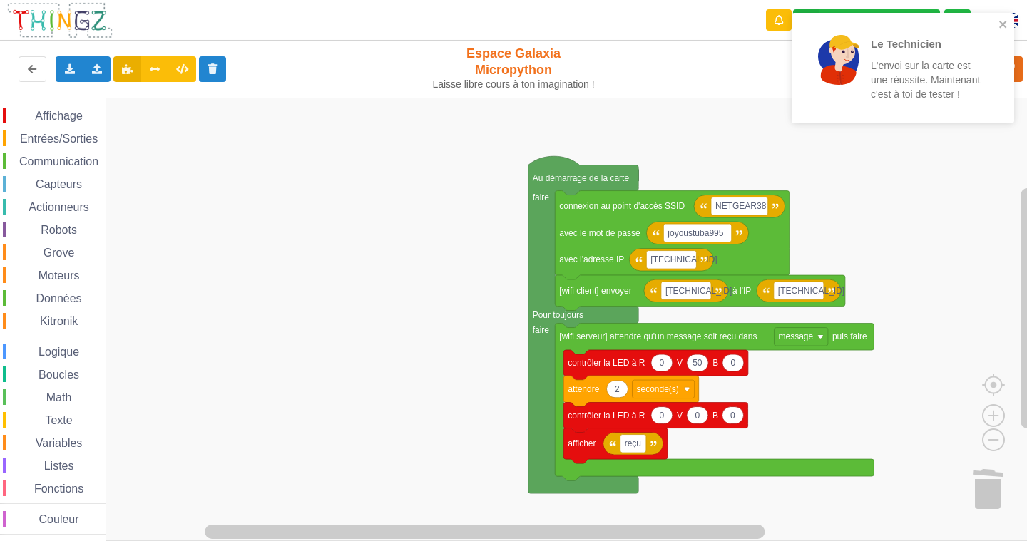
click at [1010, 23] on div "Le Technicien L'envoi sur la carte est une réussite. Maintenant c'est à toi de …" at bounding box center [902, 68] width 222 height 110
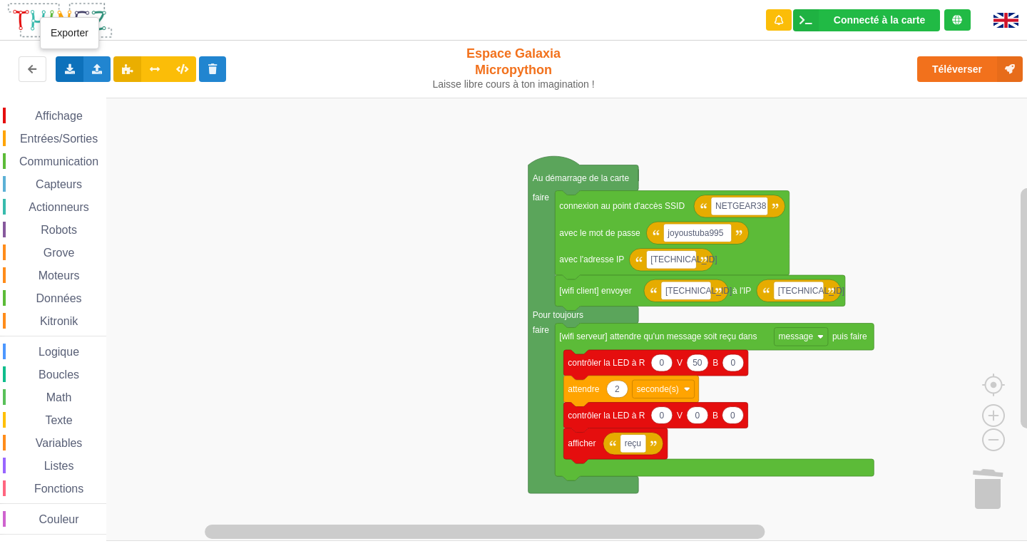
click at [72, 63] on div "Exporter l'assemblage de blocs Exporter l'assemblage de blocs au format Python" at bounding box center [70, 69] width 28 height 26
click at [125, 96] on span "Exporter l'assemblage de blocs" at bounding box center [157, 95] width 138 height 11
click at [297, 133] on rect "Espace de travail de Blocky" at bounding box center [518, 319] width 1037 height 443
click at [67, 63] on div "Exporter l'assemblage de blocs Exporter l'assemblage de blocs au format Python" at bounding box center [70, 69] width 28 height 26
click at [128, 96] on span "Exporter l'assemblage de blocs" at bounding box center [157, 95] width 138 height 11
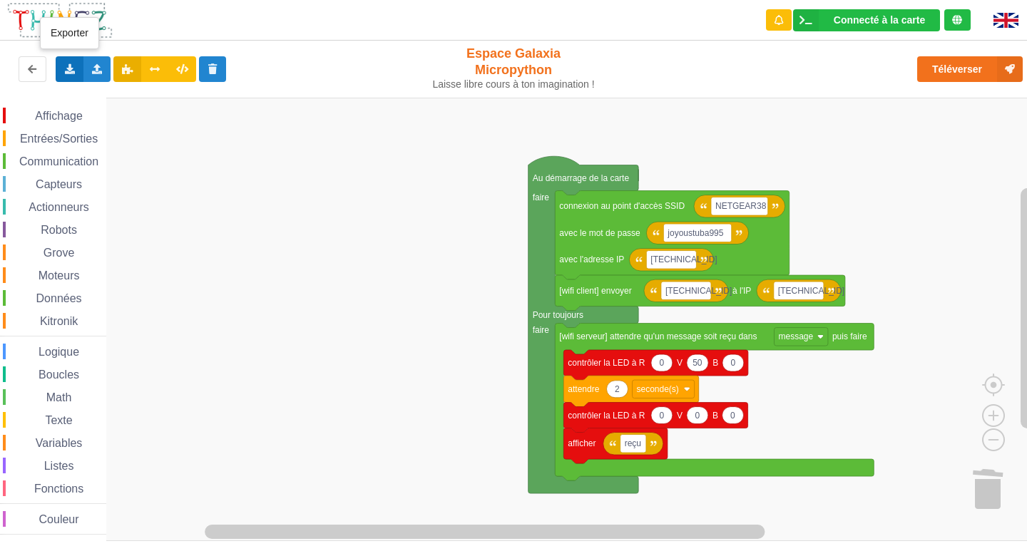
click at [71, 70] on icon at bounding box center [69, 68] width 12 height 9
click at [206, 96] on span "Exporter l'assemblage de blocs" at bounding box center [157, 95] width 138 height 11
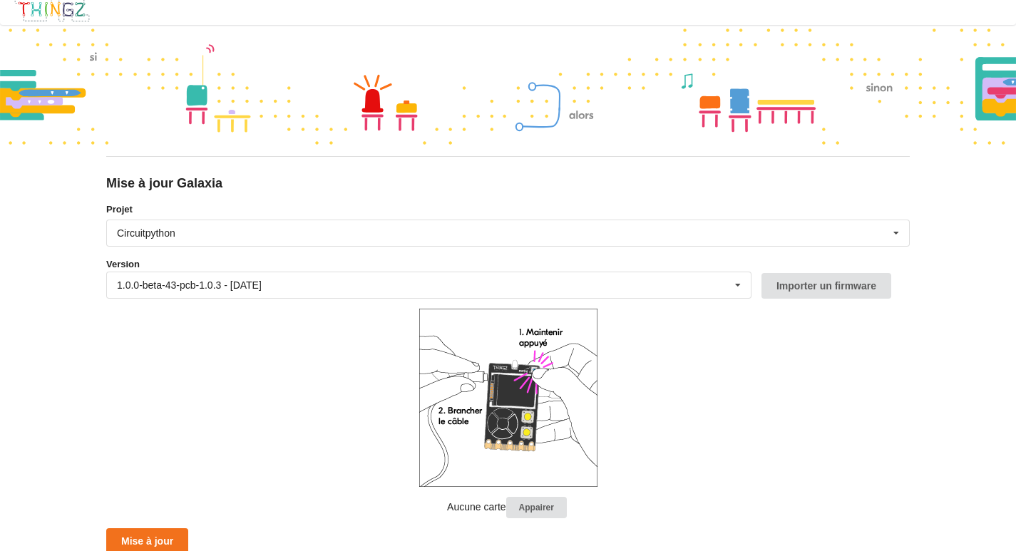
scroll to position [9, 0]
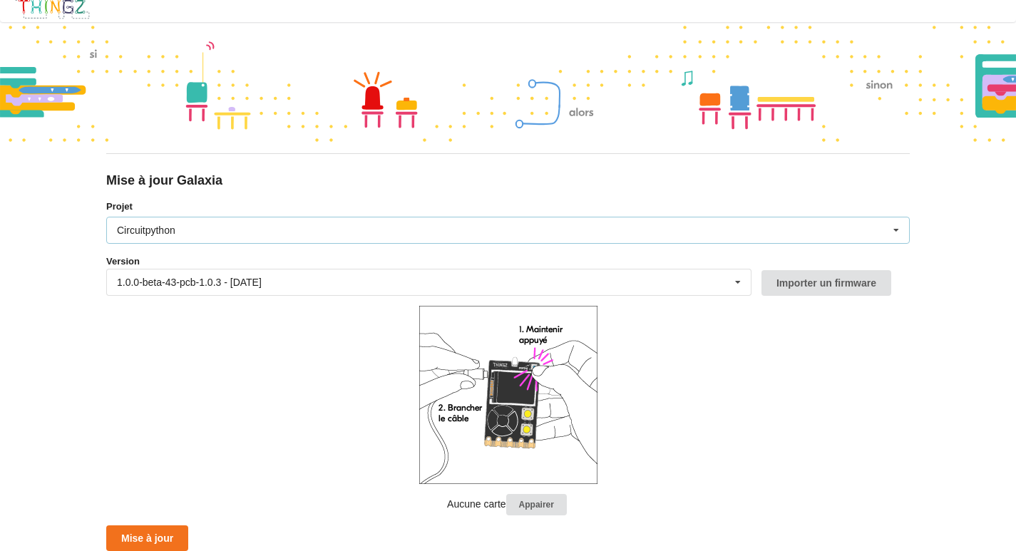
click at [786, 231] on div "Circuitpython Micropython Circuitpython" at bounding box center [507, 230] width 803 height 27
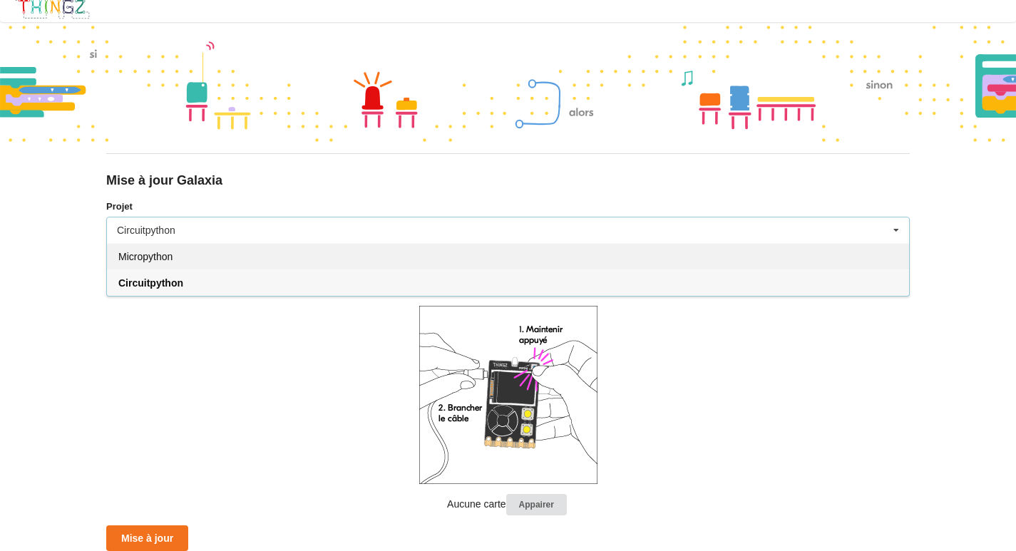
click at [160, 258] on span "Micropython" at bounding box center [145, 256] width 54 height 11
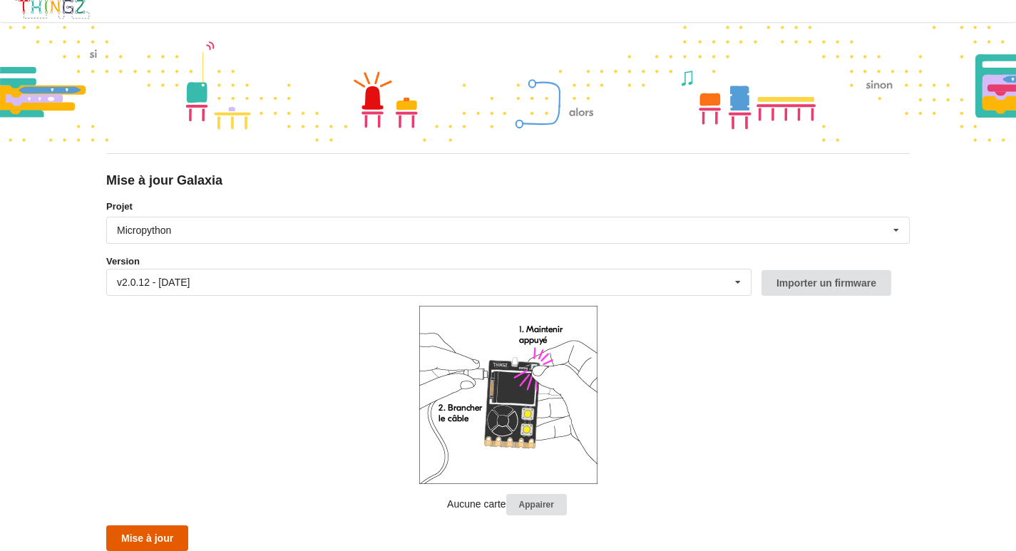
click at [153, 540] on button "Mise à jour" at bounding box center [147, 538] width 82 height 26
